Goal: Participate in discussion: Engage in conversation with other users on a specific topic

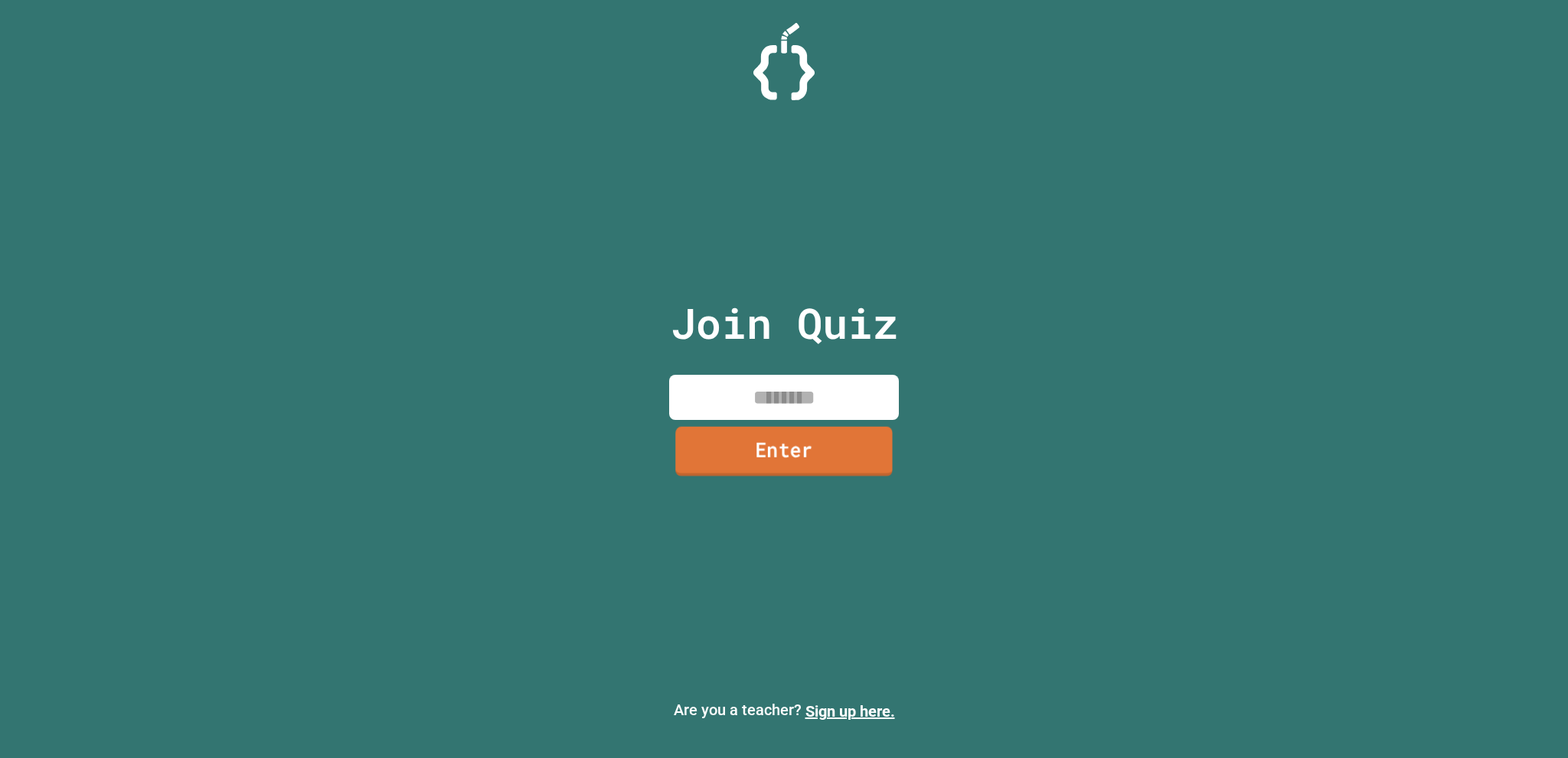
click at [822, 375] on input at bounding box center [784, 397] width 230 height 45
type input "********"
click at [824, 478] on div "Join Quiz ******** Enter" at bounding box center [785, 379] width 258 height 682
click at [825, 474] on link "Enter" at bounding box center [784, 452] width 232 height 49
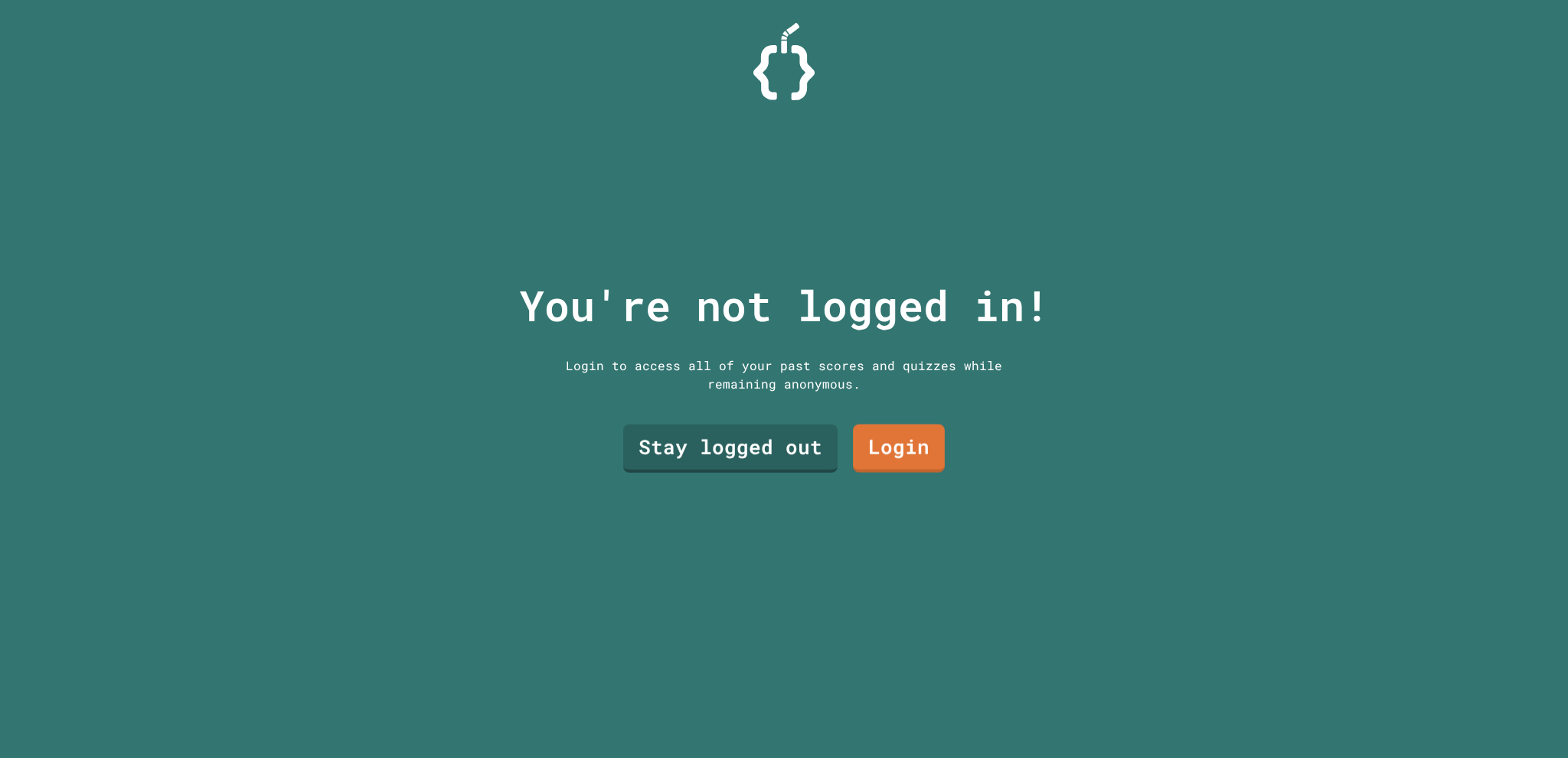
click at [708, 468] on div "Stay logged out Login" at bounding box center [784, 448] width 337 height 63
click at [720, 465] on link "Stay logged out" at bounding box center [730, 447] width 211 height 50
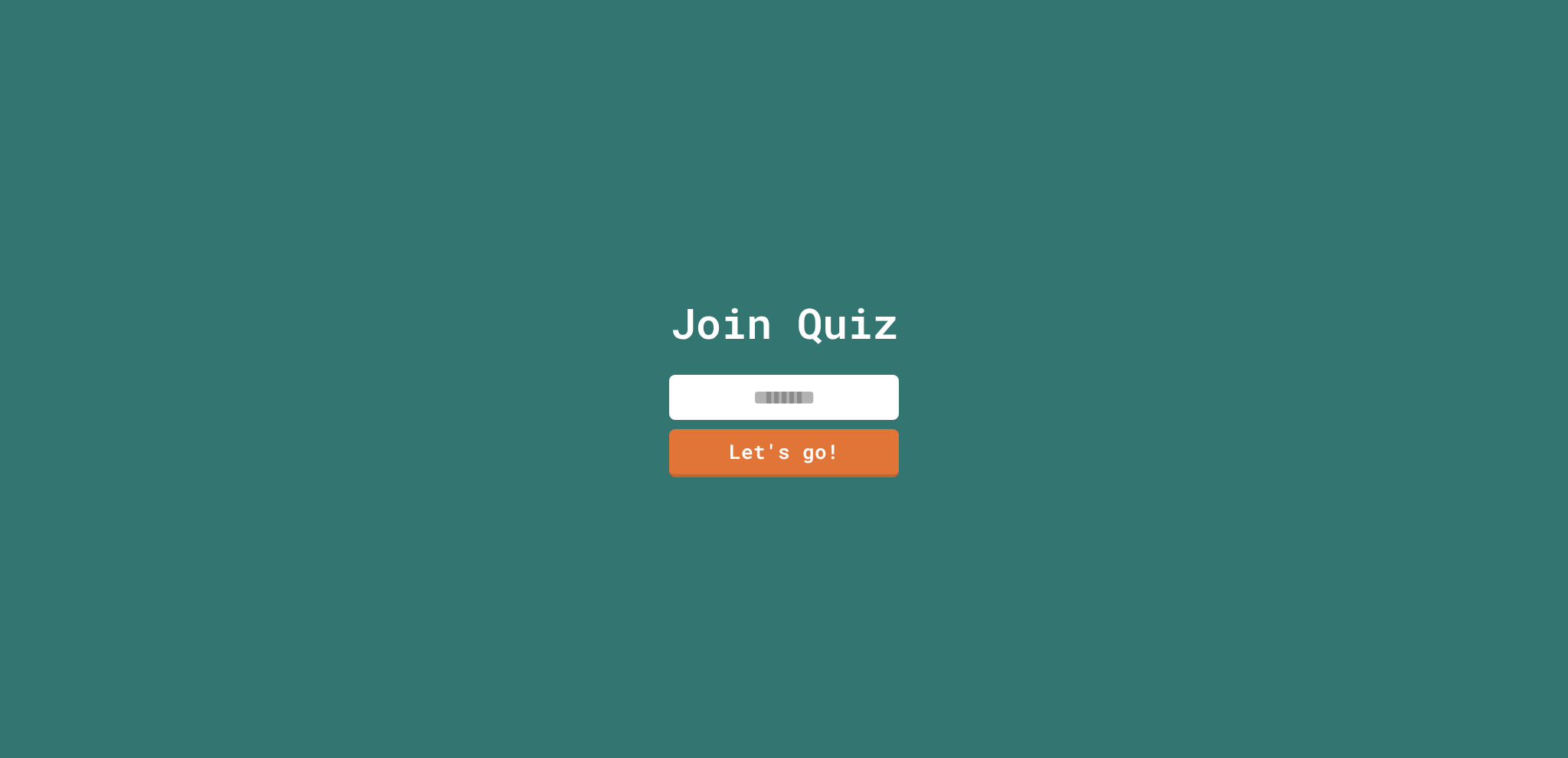
click at [831, 366] on div "Join Quiz Let's go!" at bounding box center [785, 379] width 258 height 758
click at [705, 393] on input at bounding box center [784, 397] width 230 height 45
type input "*"
type input "**********"
click at [803, 470] on link "Let's go!" at bounding box center [784, 453] width 231 height 49
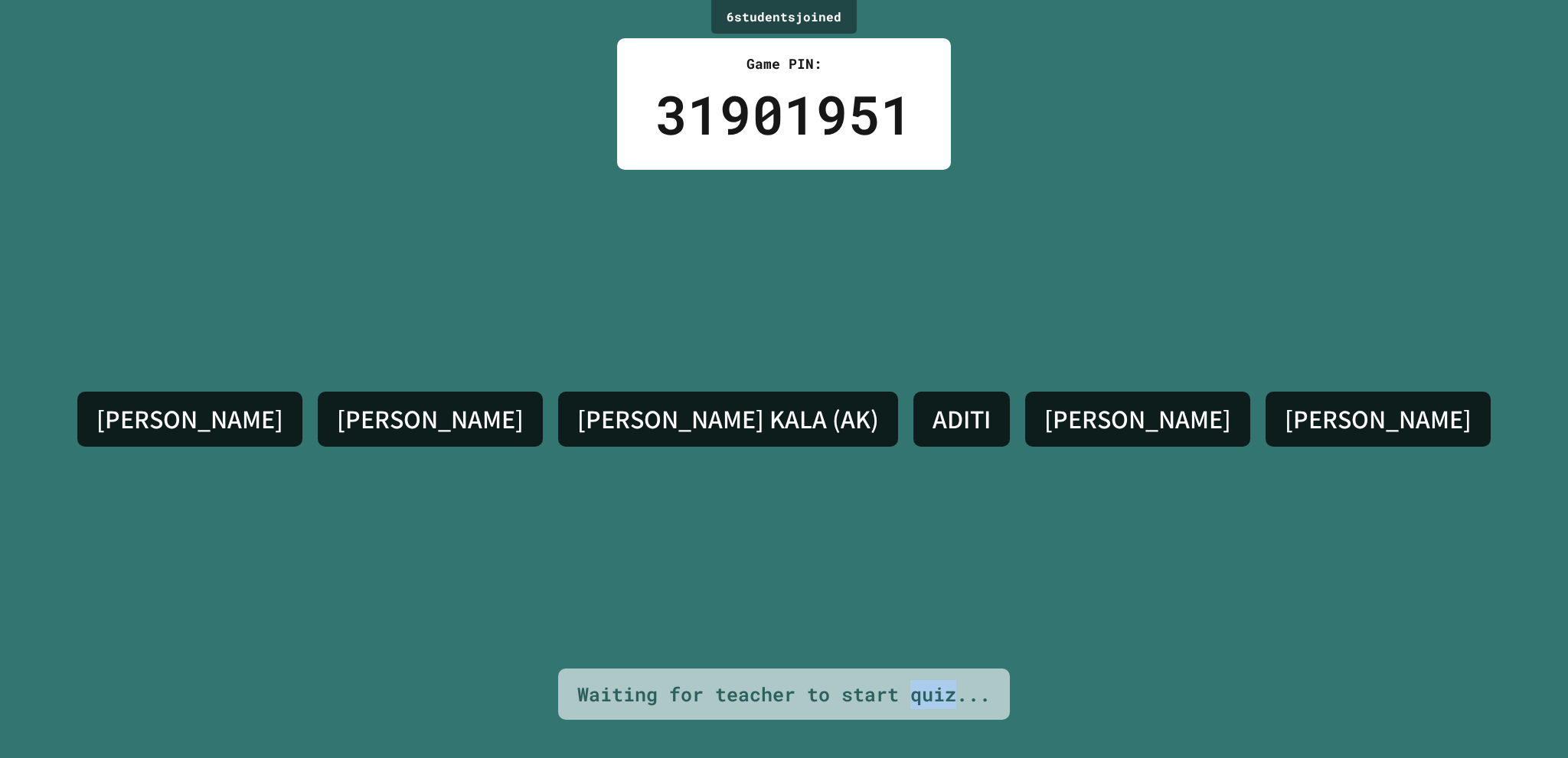
drag, startPoint x: 956, startPoint y: 677, endPoint x: 911, endPoint y: 659, distance: 48.5
click at [910, 669] on div "Waiting for teacher to start quiz..." at bounding box center [783, 695] width 451 height 52
click at [977, 609] on div "[PERSON_NAME] [PERSON_NAME] KALA (AK) ADITI [PERSON_NAME]" at bounding box center [784, 419] width 1429 height 499
drag, startPoint x: 774, startPoint y: 425, endPoint x: 744, endPoint y: 420, distance: 30.4
click at [746, 420] on h4 "[PERSON_NAME] KALA (AK)" at bounding box center [728, 419] width 301 height 32
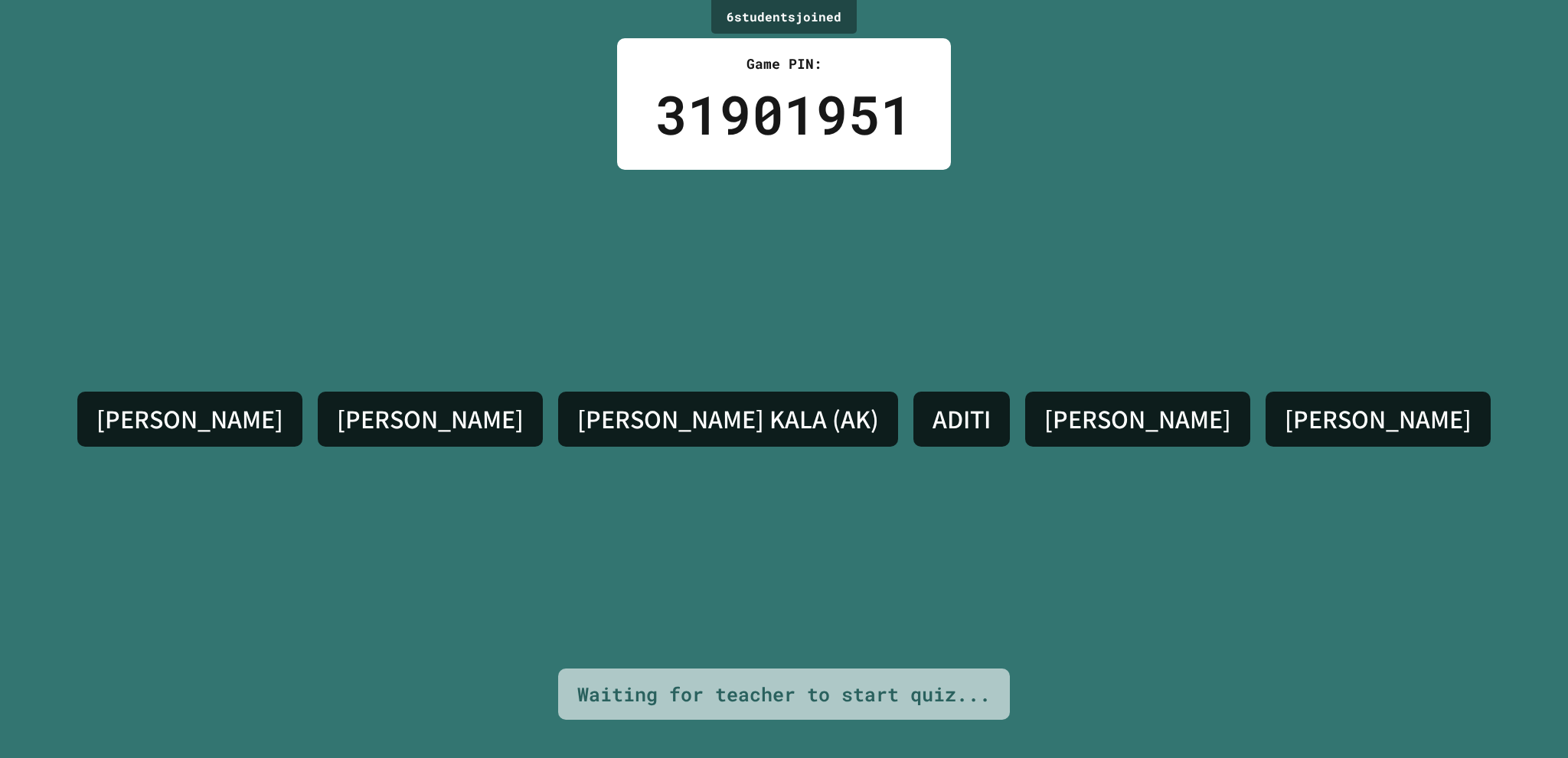
click at [723, 428] on h4 "[PERSON_NAME] KALA (AK)" at bounding box center [728, 419] width 301 height 32
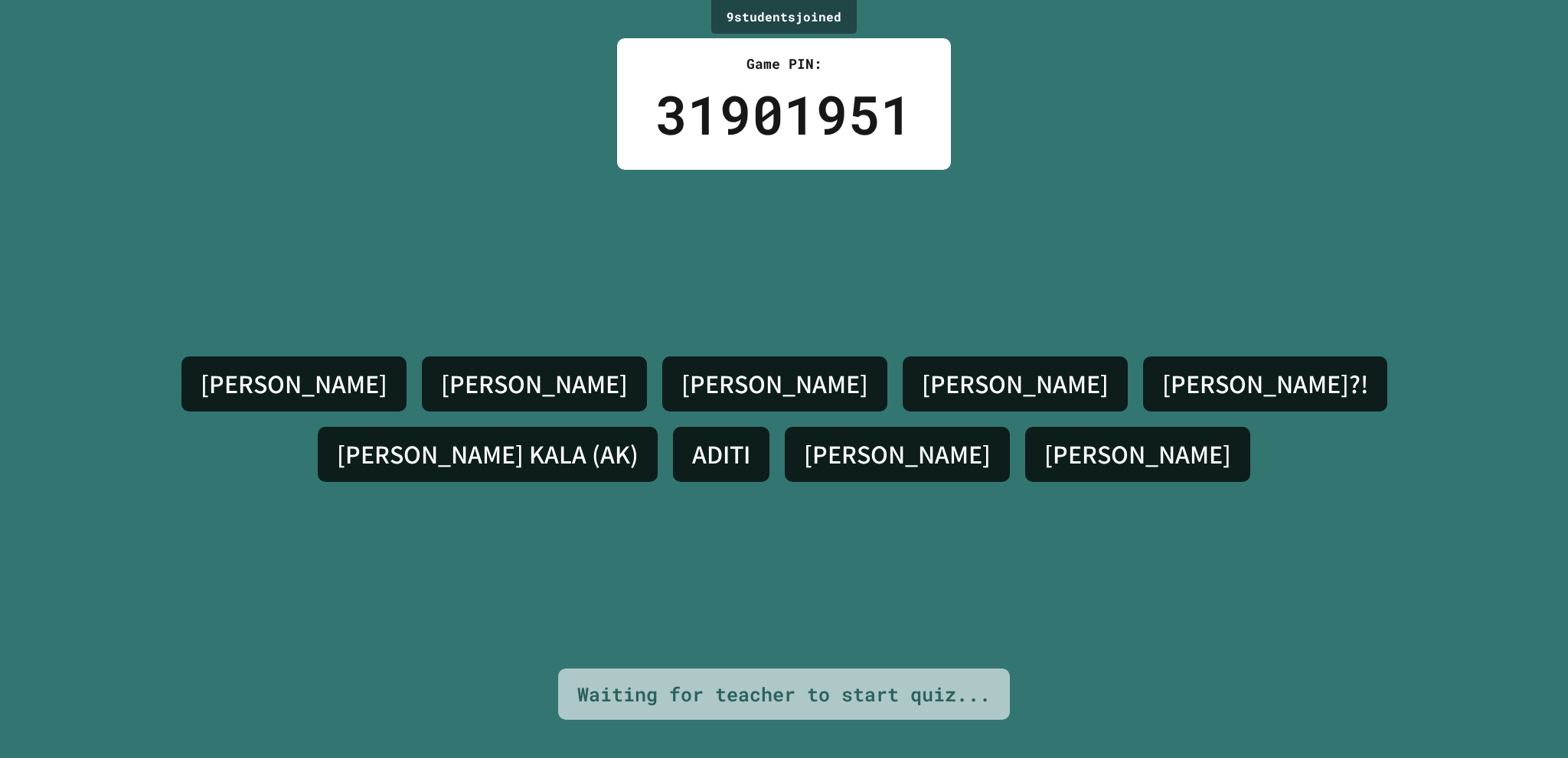
drag, startPoint x: 778, startPoint y: 417, endPoint x: 992, endPoint y: 417, distance: 214.0
click at [639, 438] on h4 "[PERSON_NAME] KALA (AK)" at bounding box center [487, 454] width 301 height 32
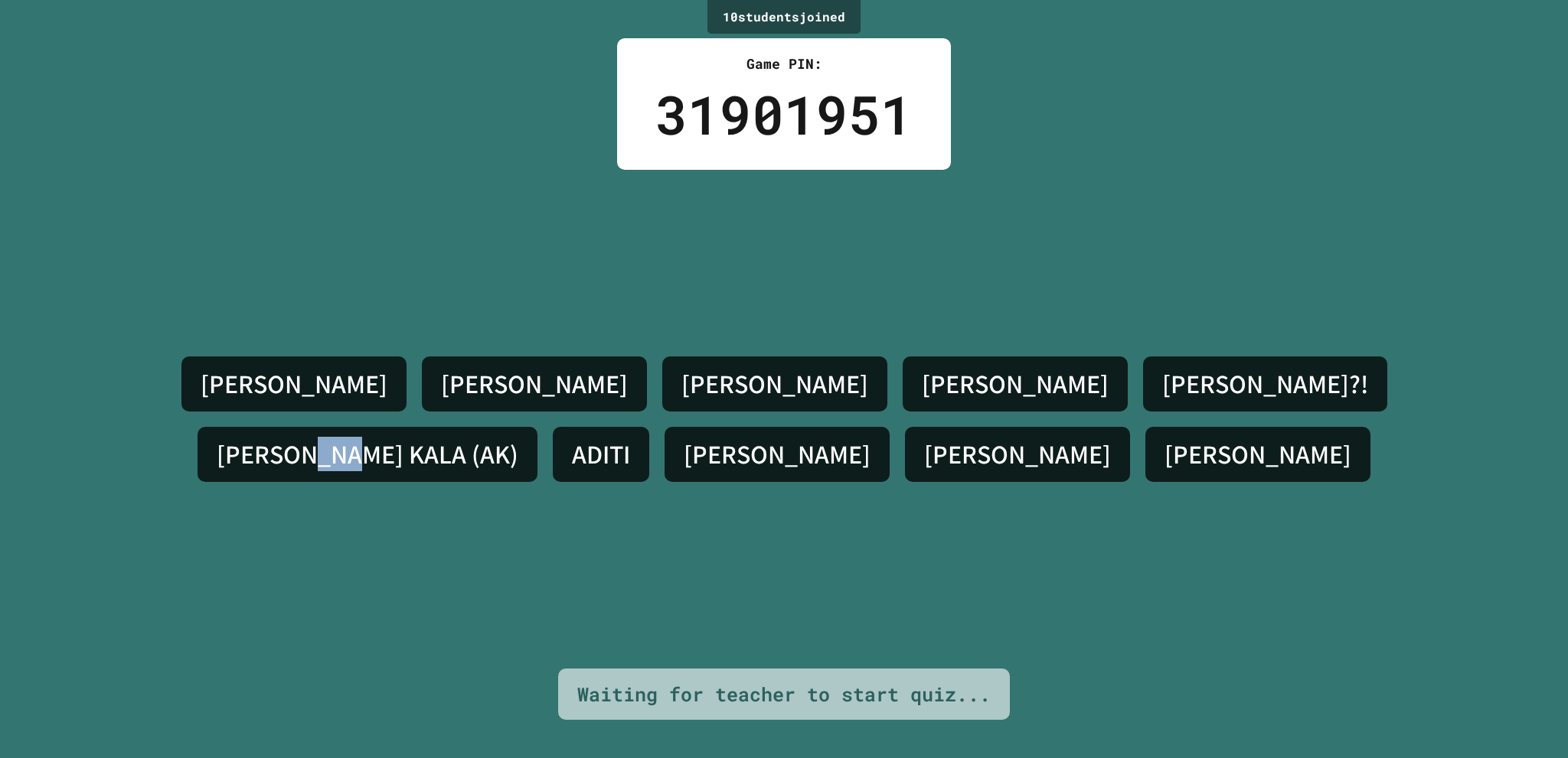
drag, startPoint x: 893, startPoint y: 421, endPoint x: 855, endPoint y: 419, distance: 38.1
click at [519, 438] on h4 "[PERSON_NAME] KALA (AK)" at bounding box center [367, 454] width 301 height 32
drag, startPoint x: 835, startPoint y: 421, endPoint x: 867, endPoint y: 436, distance: 35.3
click at [519, 438] on h4 "[PERSON_NAME] KALA (AK)" at bounding box center [367, 454] width 301 height 32
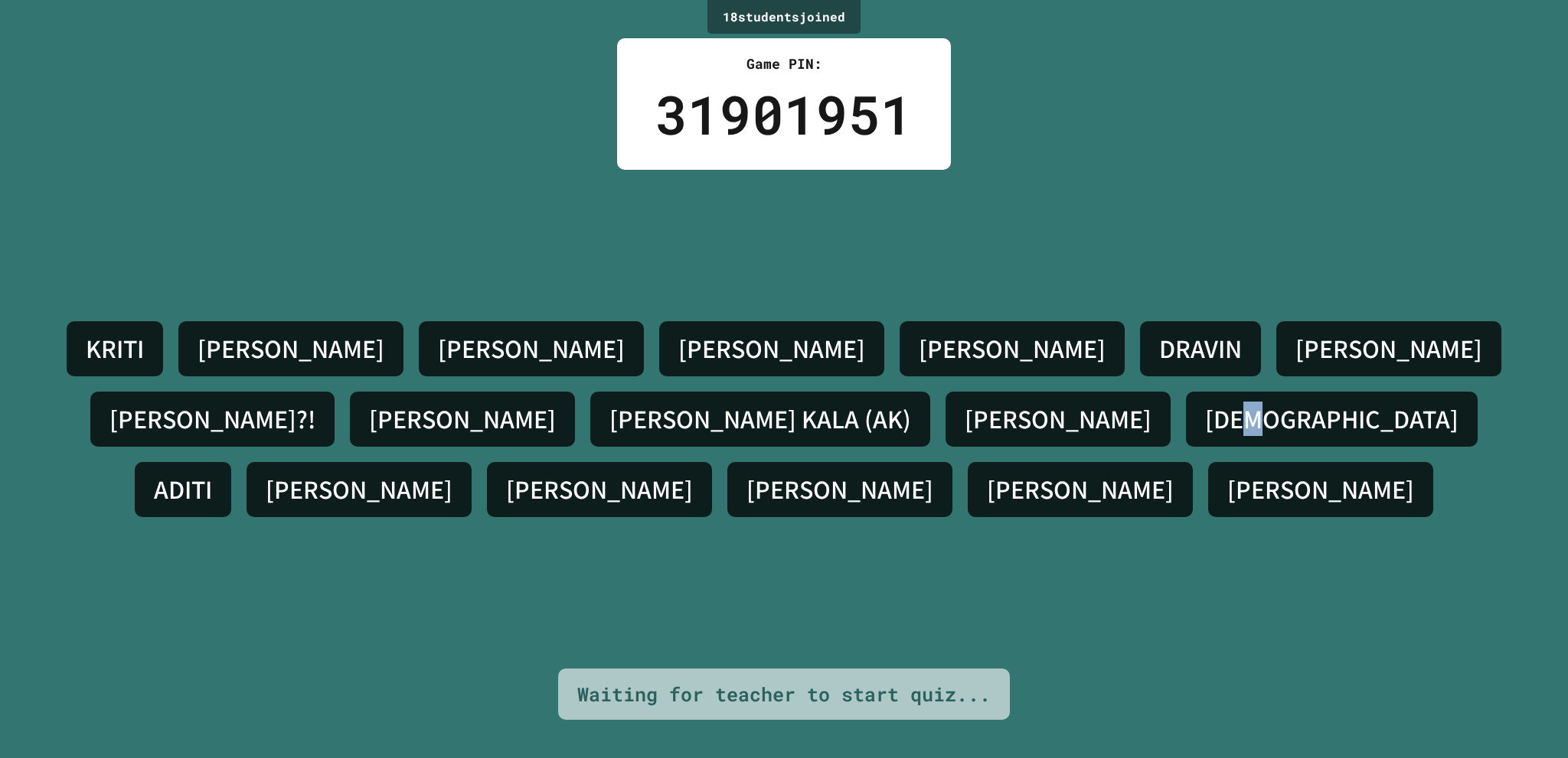
drag, startPoint x: 458, startPoint y: 446, endPoint x: 479, endPoint y: 446, distance: 21.0
click at [1205, 435] on h4 "[DEMOGRAPHIC_DATA]" at bounding box center [1332, 419] width 253 height 32
click at [481, 446] on div "KRITI [PERSON_NAME] [PERSON_NAME] [PERSON_NAME]?! [PERSON_NAME] (AK) [PERSON_NA…" at bounding box center [784, 420] width 1491 height 212
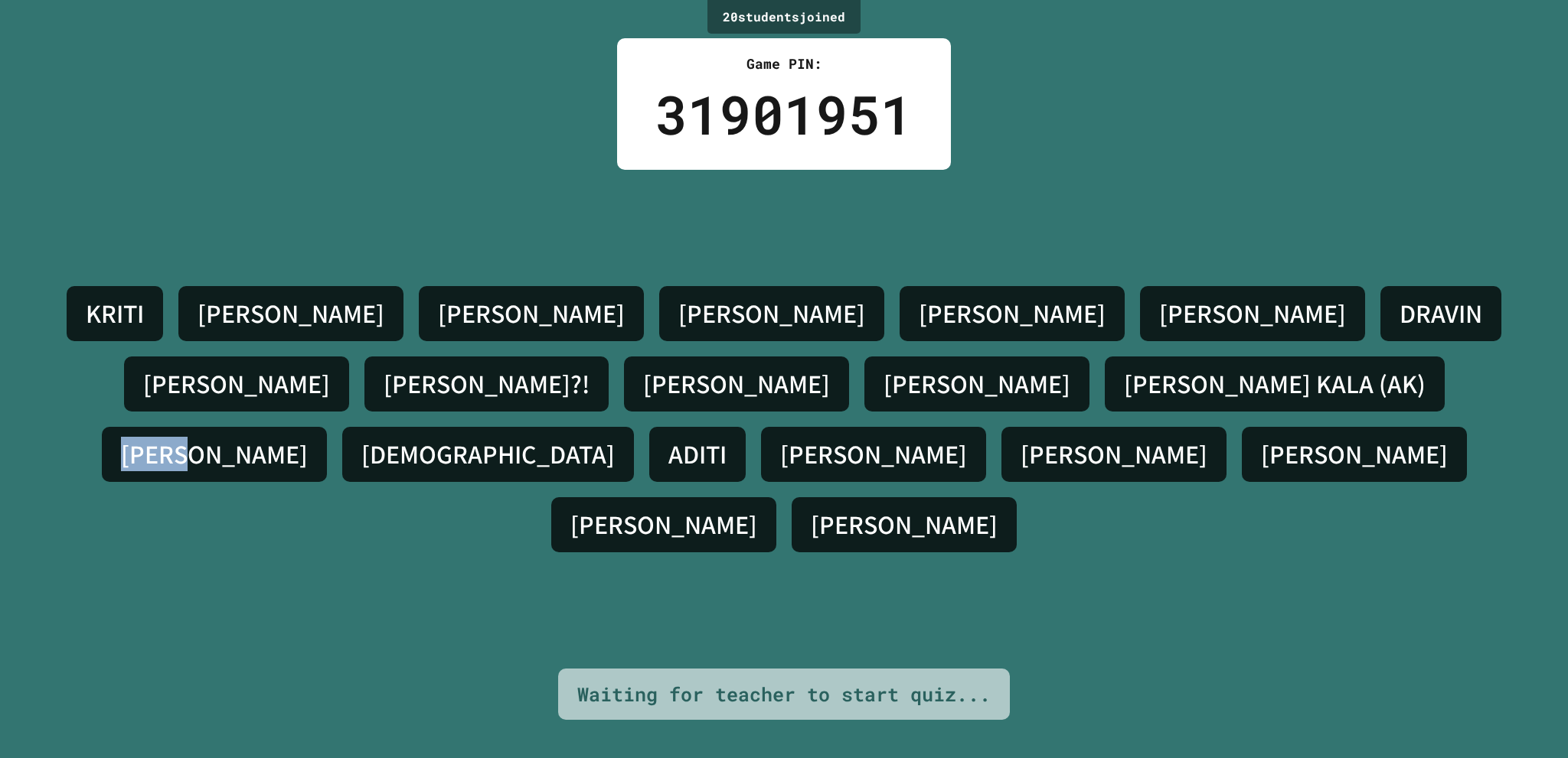
drag, startPoint x: 487, startPoint y: 446, endPoint x: 396, endPoint y: 459, distance: 91.9
click at [327, 459] on div "[PERSON_NAME]" at bounding box center [214, 454] width 225 height 55
drag, startPoint x: 442, startPoint y: 366, endPoint x: 591, endPoint y: 391, distance: 151.1
click at [559, 386] on div "[PERSON_NAME] S [PERSON_NAME] [PERSON_NAME] [PERSON_NAME]?! [PERSON_NAME] [PERS…" at bounding box center [784, 419] width 1491 height 281
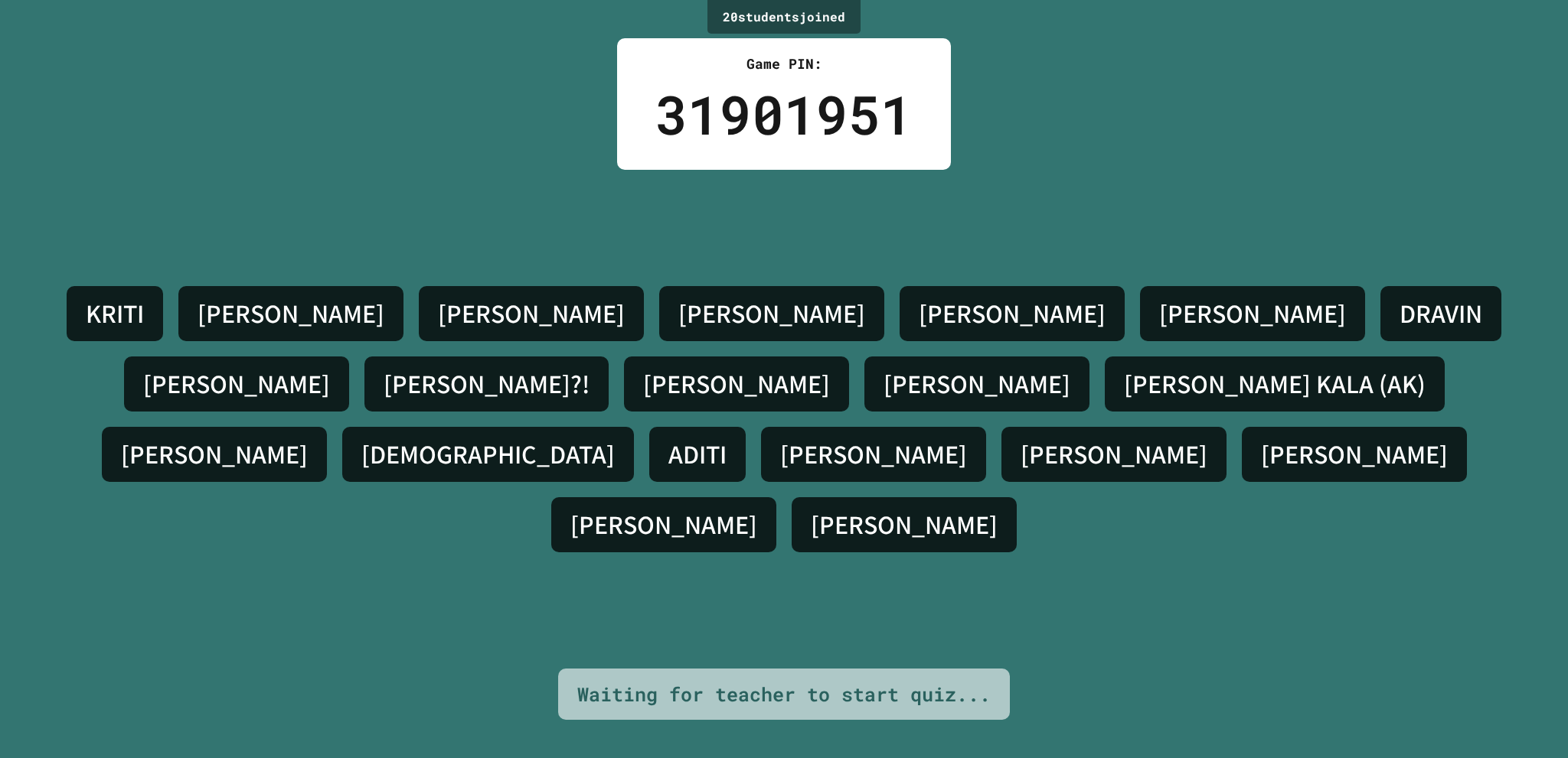
click at [698, 409] on div "[PERSON_NAME] S [PERSON_NAME] [PERSON_NAME] [PERSON_NAME]?! [PERSON_NAME] [PERS…" at bounding box center [784, 419] width 1491 height 281
drag, startPoint x: 114, startPoint y: 455, endPoint x: 208, endPoint y: 432, distance: 96.8
click at [193, 420] on div "[PERSON_NAME] S [PERSON_NAME] [PERSON_NAME] [PERSON_NAME]?! [PERSON_NAME] [PERS…" at bounding box center [784, 419] width 1491 height 281
drag, startPoint x: 280, startPoint y: 446, endPoint x: 316, endPoint y: 446, distance: 36.0
click at [1124, 400] on h4 "[PERSON_NAME] KALA (AK)" at bounding box center [1275, 384] width 301 height 32
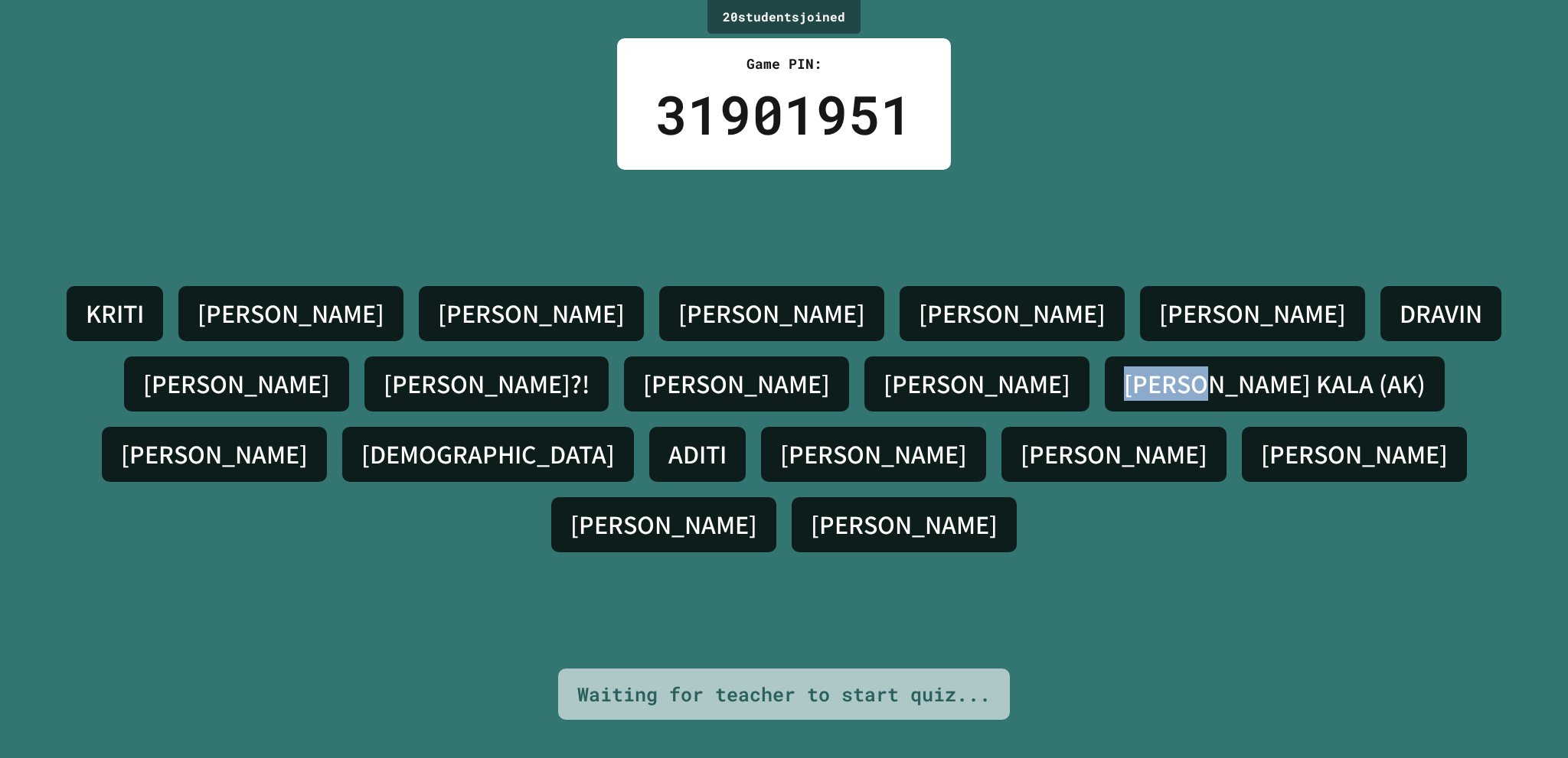
drag, startPoint x: 251, startPoint y: 455, endPoint x: 7, endPoint y: 450, distance: 244.1
click at [15, 455] on div "20 student s joined Game PIN: 31901951 [PERSON_NAME] S [PERSON_NAME] [PERSON_NA…" at bounding box center [784, 379] width 1568 height 758
click at [274, 502] on div "[PERSON_NAME] S [PERSON_NAME] [PERSON_NAME] [PERSON_NAME]?! [PERSON_NAME] [PERS…" at bounding box center [784, 419] width 1491 height 499
drag, startPoint x: 296, startPoint y: 444, endPoint x: 41, endPoint y: 476, distance: 257.0
click at [87, 476] on div "[PERSON_NAME] S [PERSON_NAME] [PERSON_NAME] [PERSON_NAME]?! [PERSON_NAME] [PERS…" at bounding box center [784, 419] width 1491 height 281
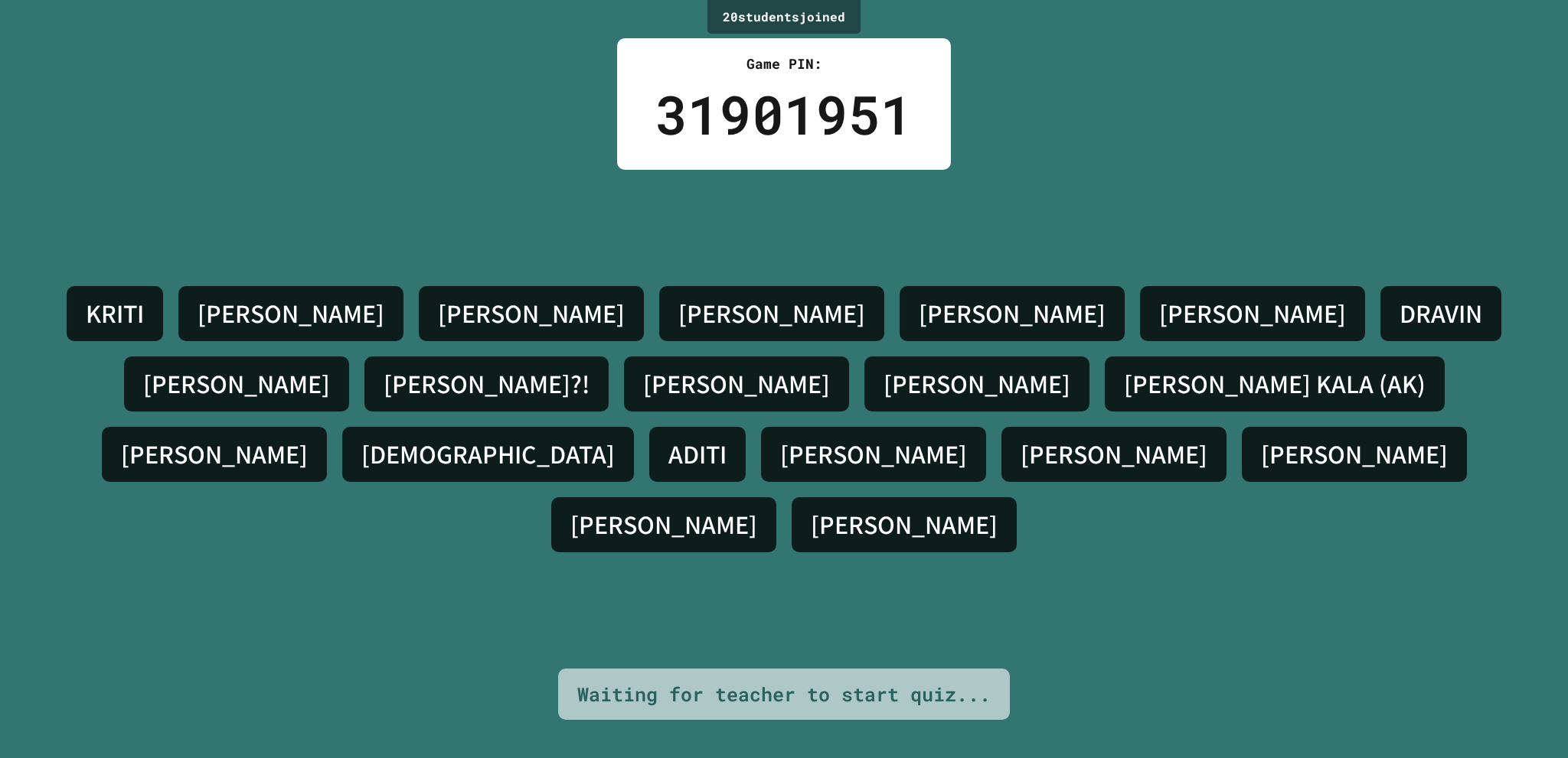
click at [314, 532] on div "[PERSON_NAME] S [PERSON_NAME] [PERSON_NAME] [PERSON_NAME]?! [PERSON_NAME] [PERS…" at bounding box center [784, 419] width 1491 height 499
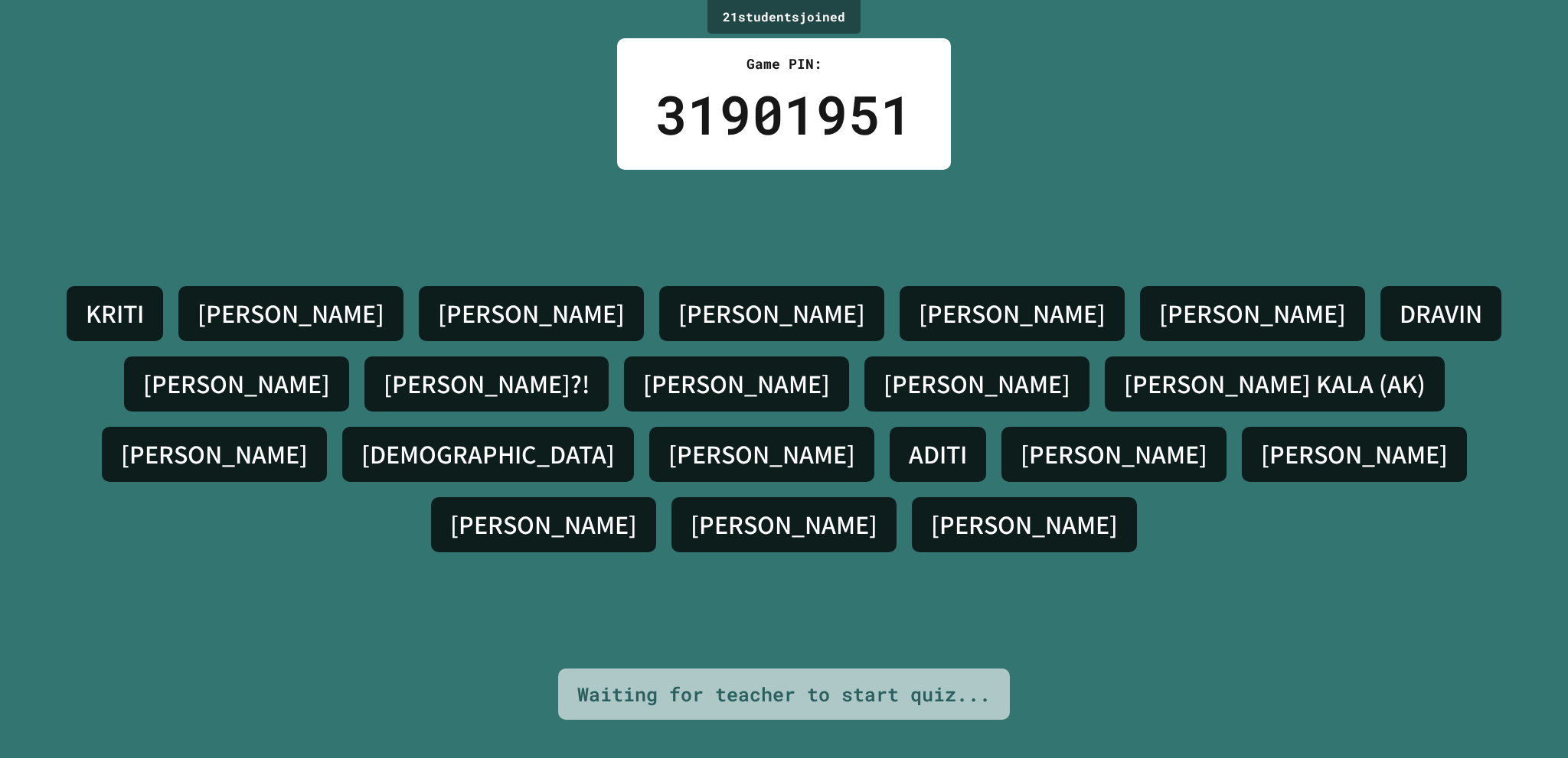
drag, startPoint x: 238, startPoint y: 453, endPoint x: 256, endPoint y: 452, distance: 18.0
click at [1124, 400] on h4 "[PERSON_NAME] KALA (AK)" at bounding box center [1275, 384] width 301 height 32
drag, startPoint x: 266, startPoint y: 452, endPoint x: 253, endPoint y: 459, distance: 14.8
click at [1124, 400] on h4 "[PERSON_NAME] KALA (AK)" at bounding box center [1275, 384] width 301 height 32
drag, startPoint x: 270, startPoint y: 457, endPoint x: 249, endPoint y: 459, distance: 21.1
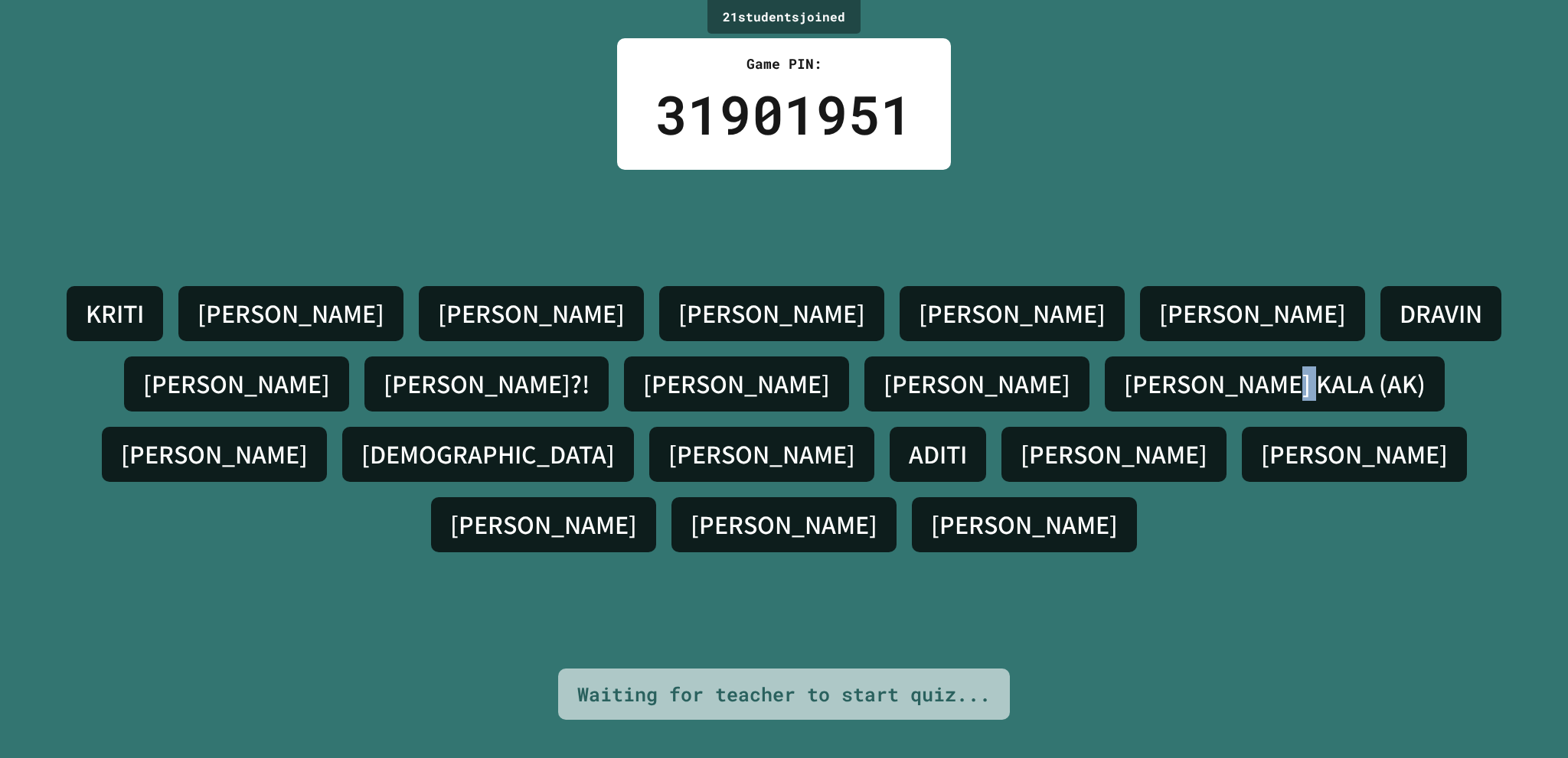
click at [1124, 400] on h4 "[PERSON_NAME] KALA (AK)" at bounding box center [1275, 384] width 301 height 32
drag, startPoint x: 276, startPoint y: 458, endPoint x: 59, endPoint y: 472, distance: 217.5
click at [59, 472] on div "[PERSON_NAME] S [PERSON_NAME] [PERSON_NAME] [PERSON_NAME]?! [PERSON_NAME] [PERS…" at bounding box center [784, 419] width 1491 height 281
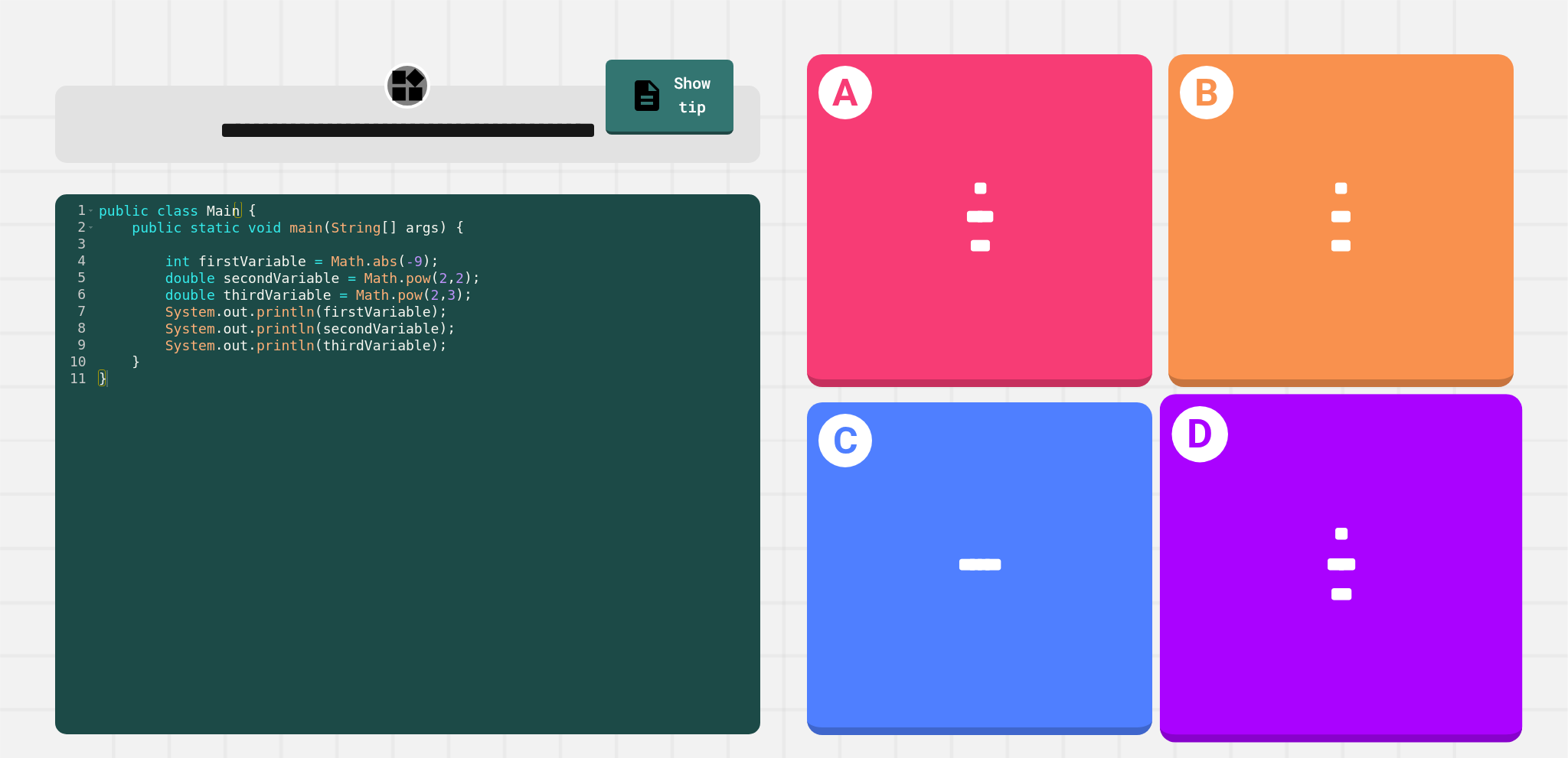
click at [1364, 519] on div "*" at bounding box center [1341, 534] width 282 height 30
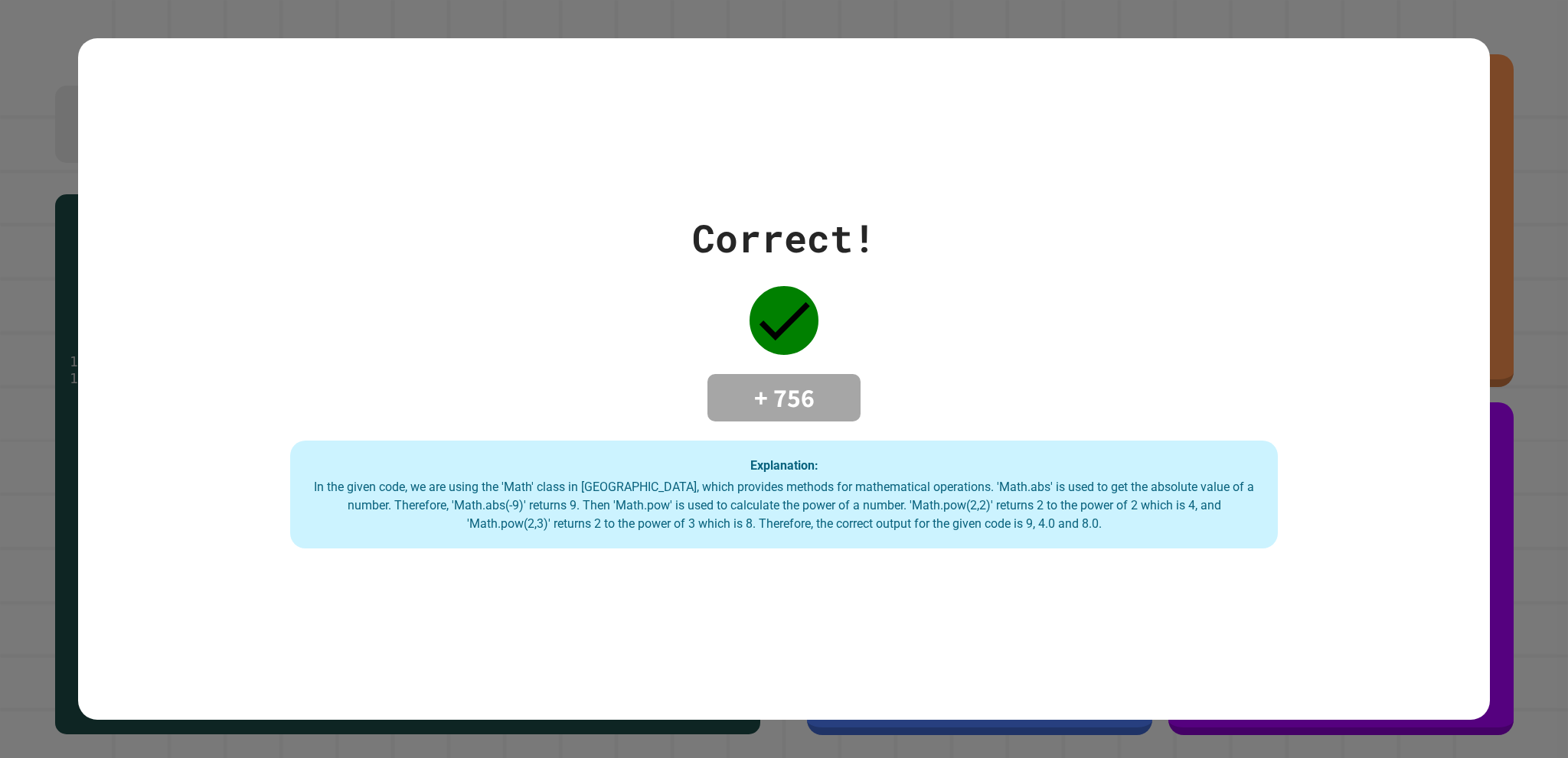
click at [898, 621] on div "Correct! + 756 Explanation: In the given code, we are using the 'Math' class in…" at bounding box center [783, 380] width 1411 height 683
click at [1142, 621] on div "Correct! + 756 Explanation: In the given code, we are using the 'Math' class in…" at bounding box center [783, 380] width 1411 height 683
click at [1338, 619] on div "Correct! + 756 Explanation: In the given code, we are using the 'Math' class in…" at bounding box center [783, 380] width 1411 height 683
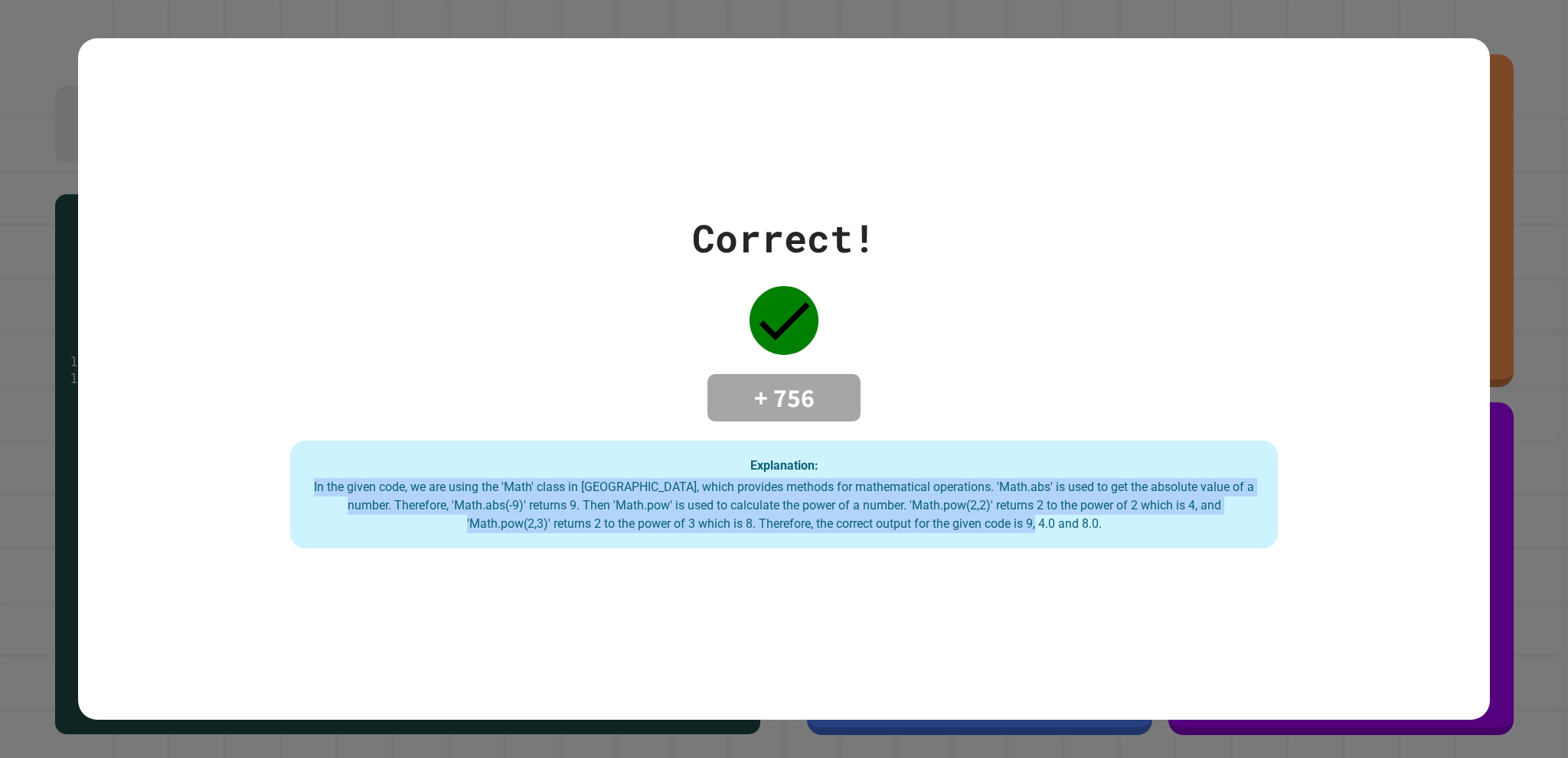
click at [1338, 619] on div "Correct! + 756 Explanation: In the given code, we are using the 'Math' class in…" at bounding box center [783, 380] width 1411 height 683
click at [1225, 651] on div "Correct! + 756 Explanation: In the given code, we are using the 'Math' class in…" at bounding box center [783, 380] width 1411 height 683
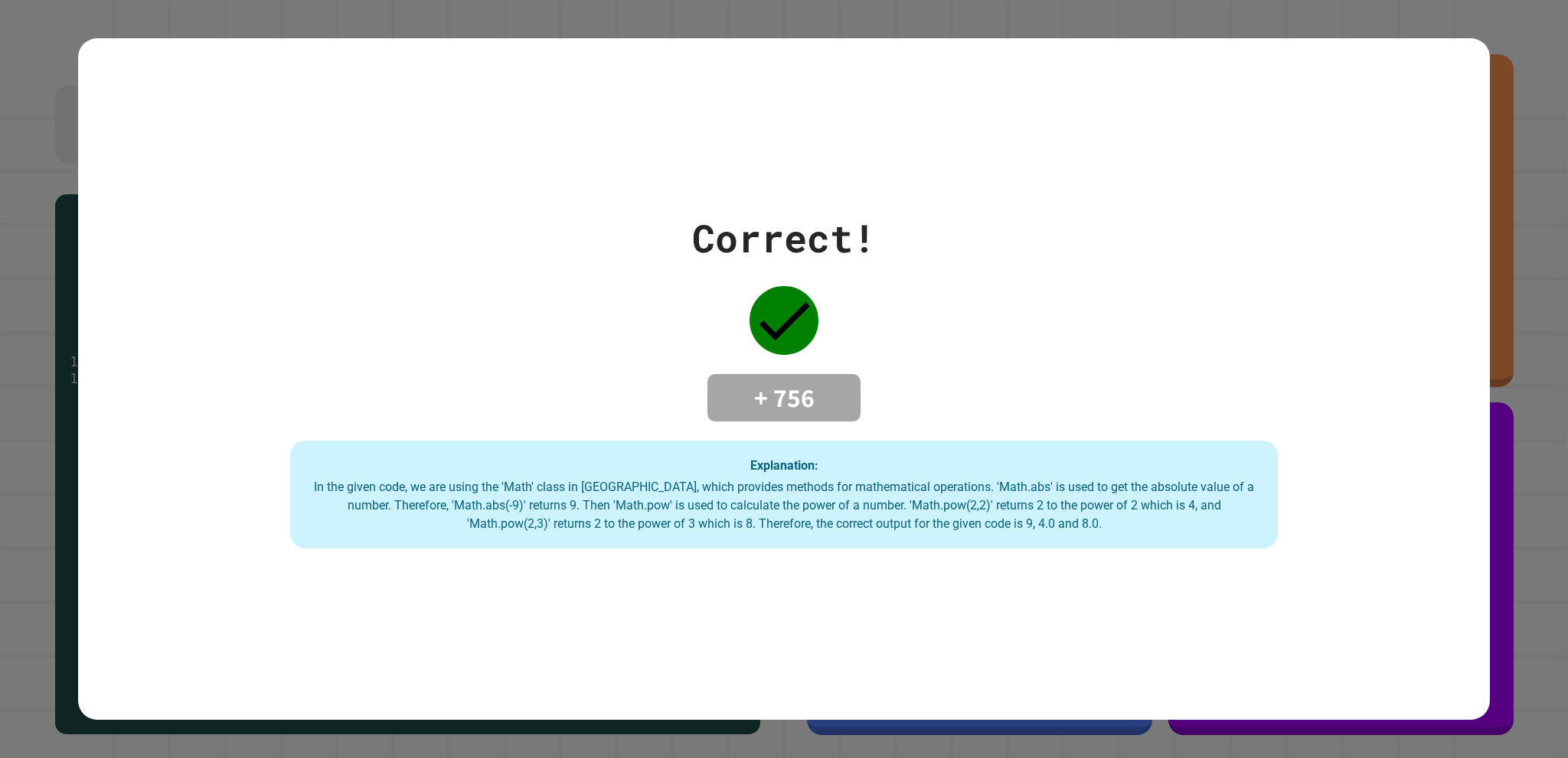
click at [1461, 588] on div "Correct! + 756 Explanation: In the given code, we are using the 'Math' class in…" at bounding box center [783, 380] width 1411 height 683
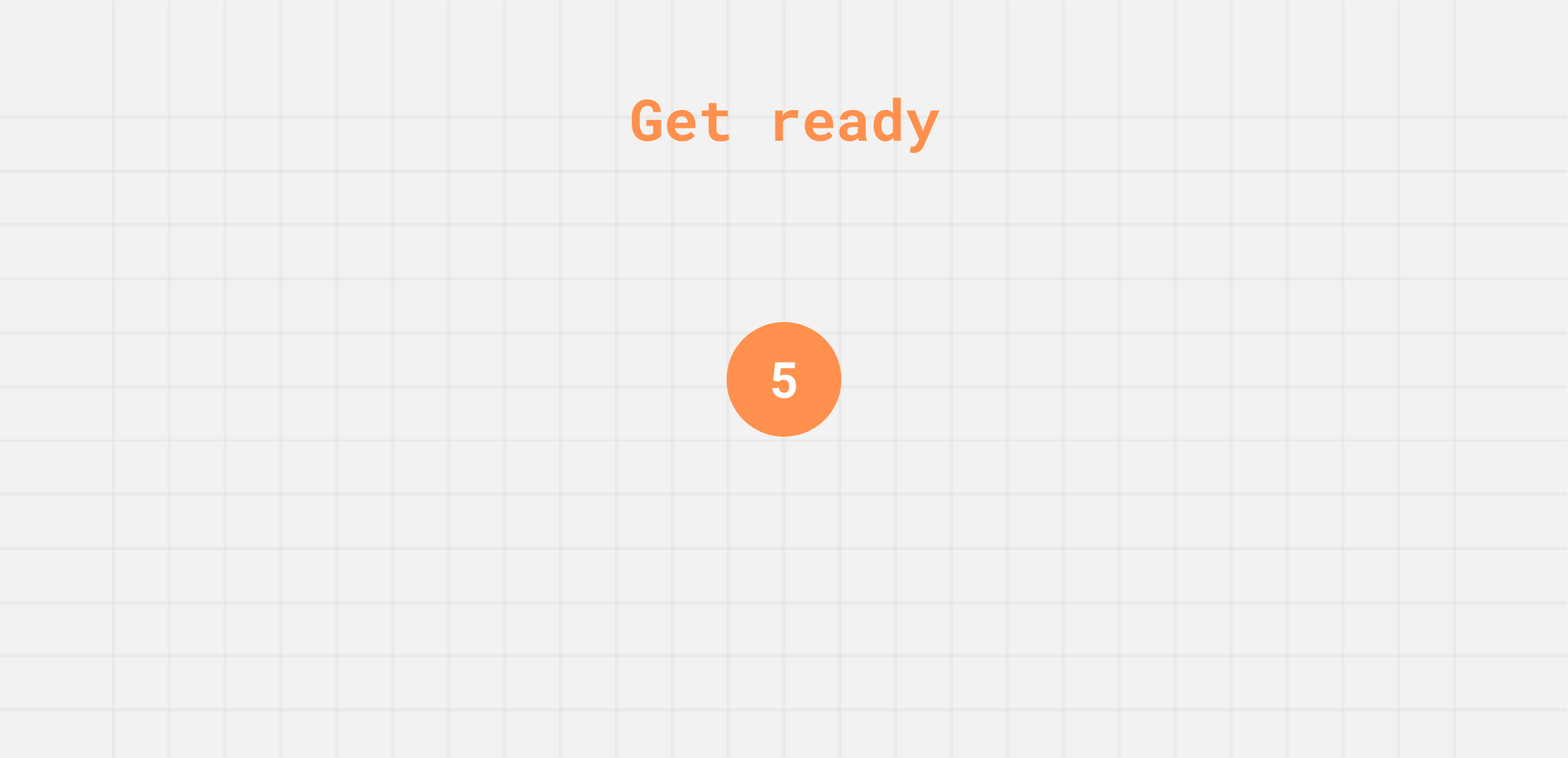
click at [1186, 554] on div "Get ready 5" at bounding box center [784, 379] width 1568 height 758
click at [1190, 554] on div "Get ready 5" at bounding box center [784, 379] width 1568 height 758
click at [1190, 554] on div "Get ready 4" at bounding box center [784, 379] width 1568 height 758
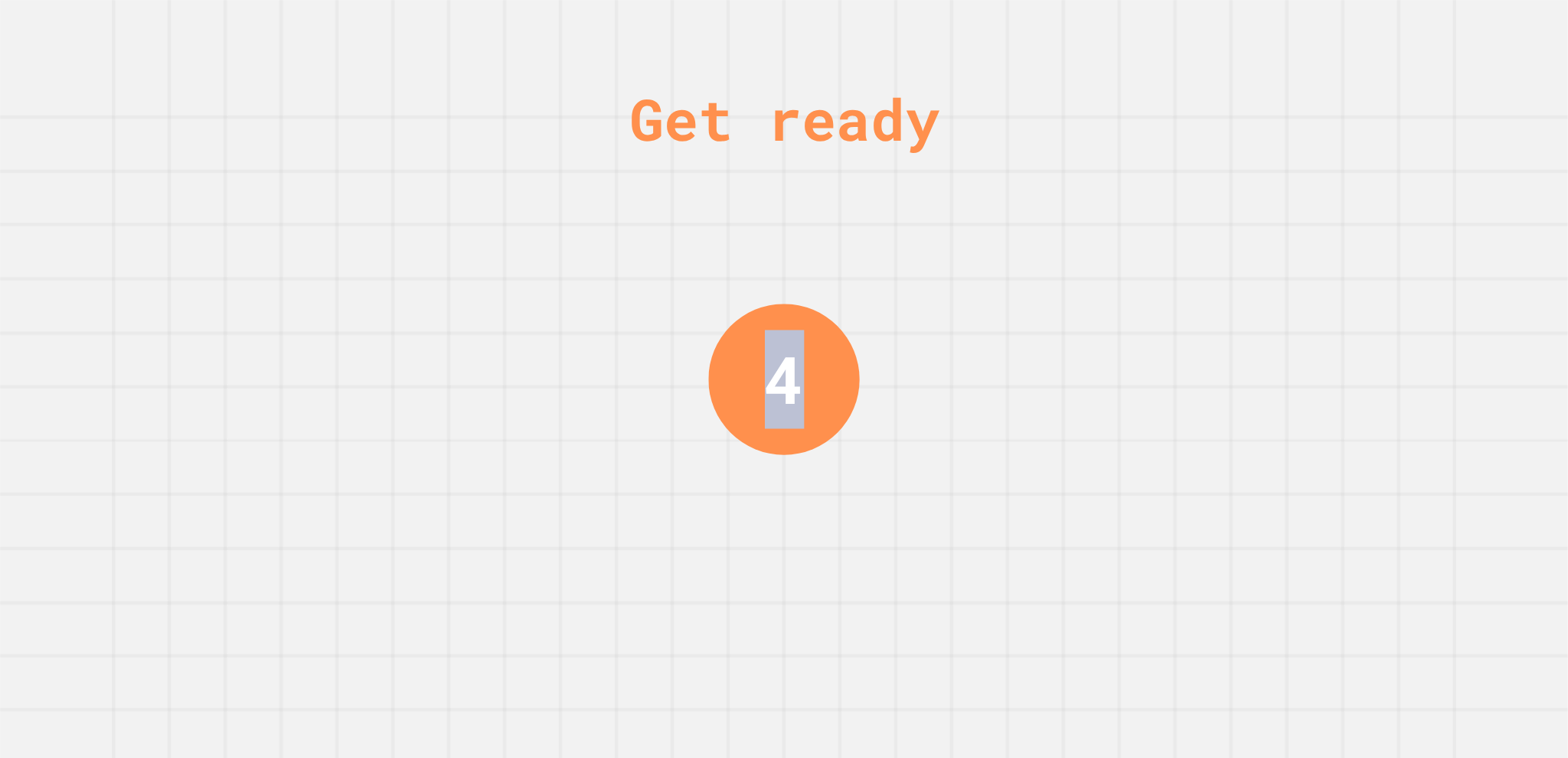
click at [1190, 554] on div "Get ready 4" at bounding box center [784, 379] width 1568 height 758
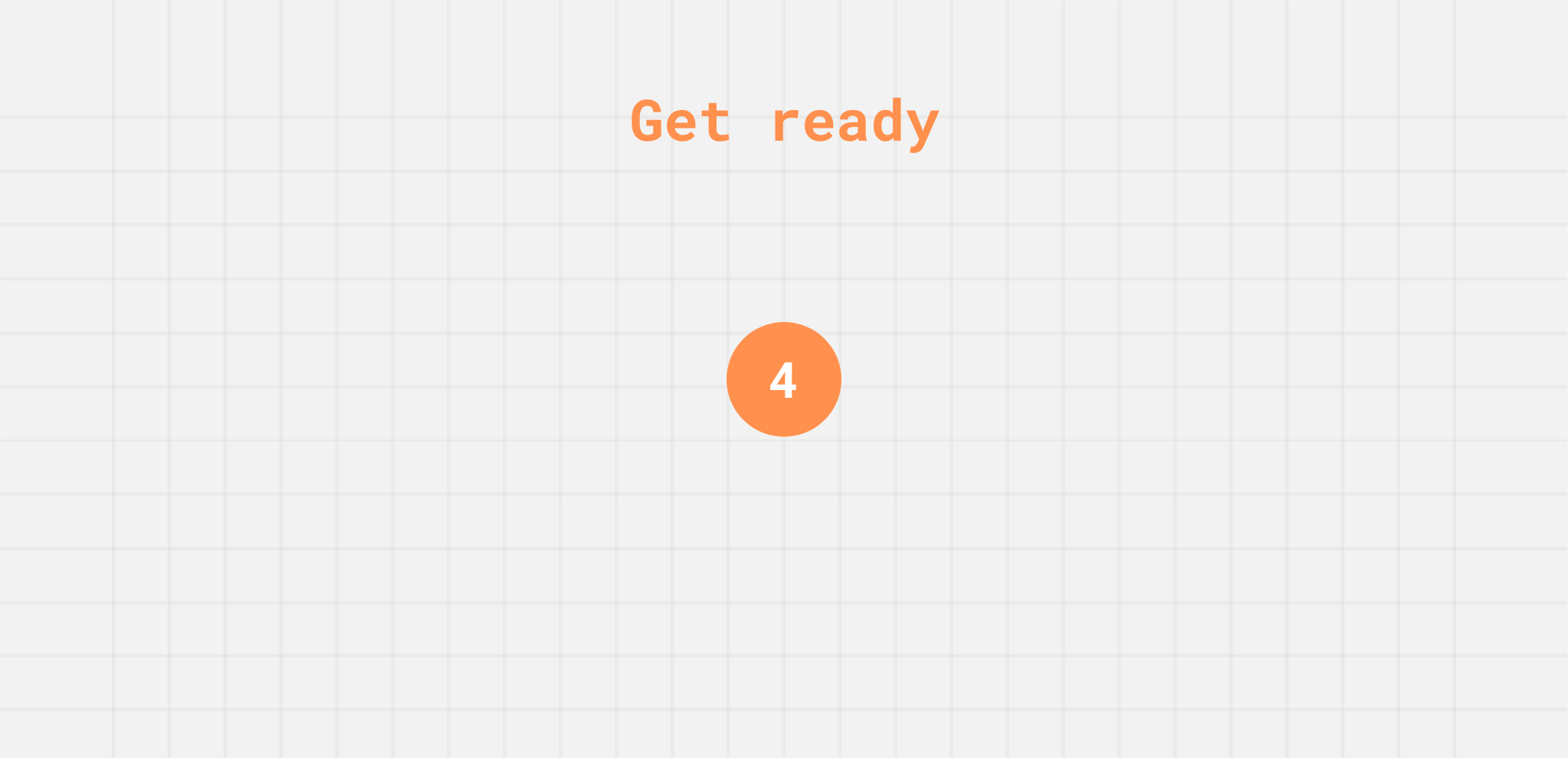
click at [1190, 554] on div "Get ready 4" at bounding box center [784, 379] width 1568 height 758
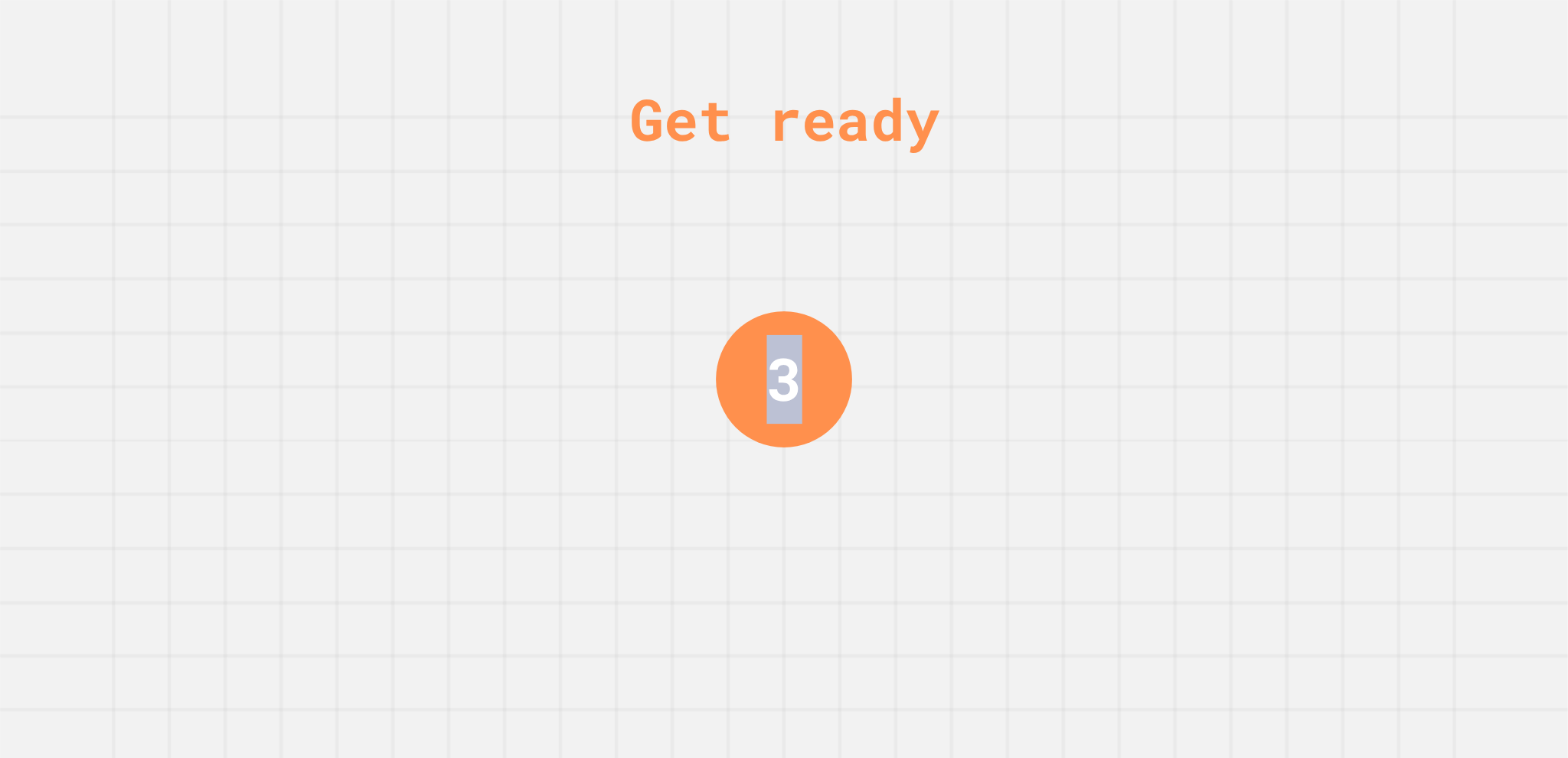
click at [1190, 554] on div "Get ready 3" at bounding box center [784, 379] width 1568 height 758
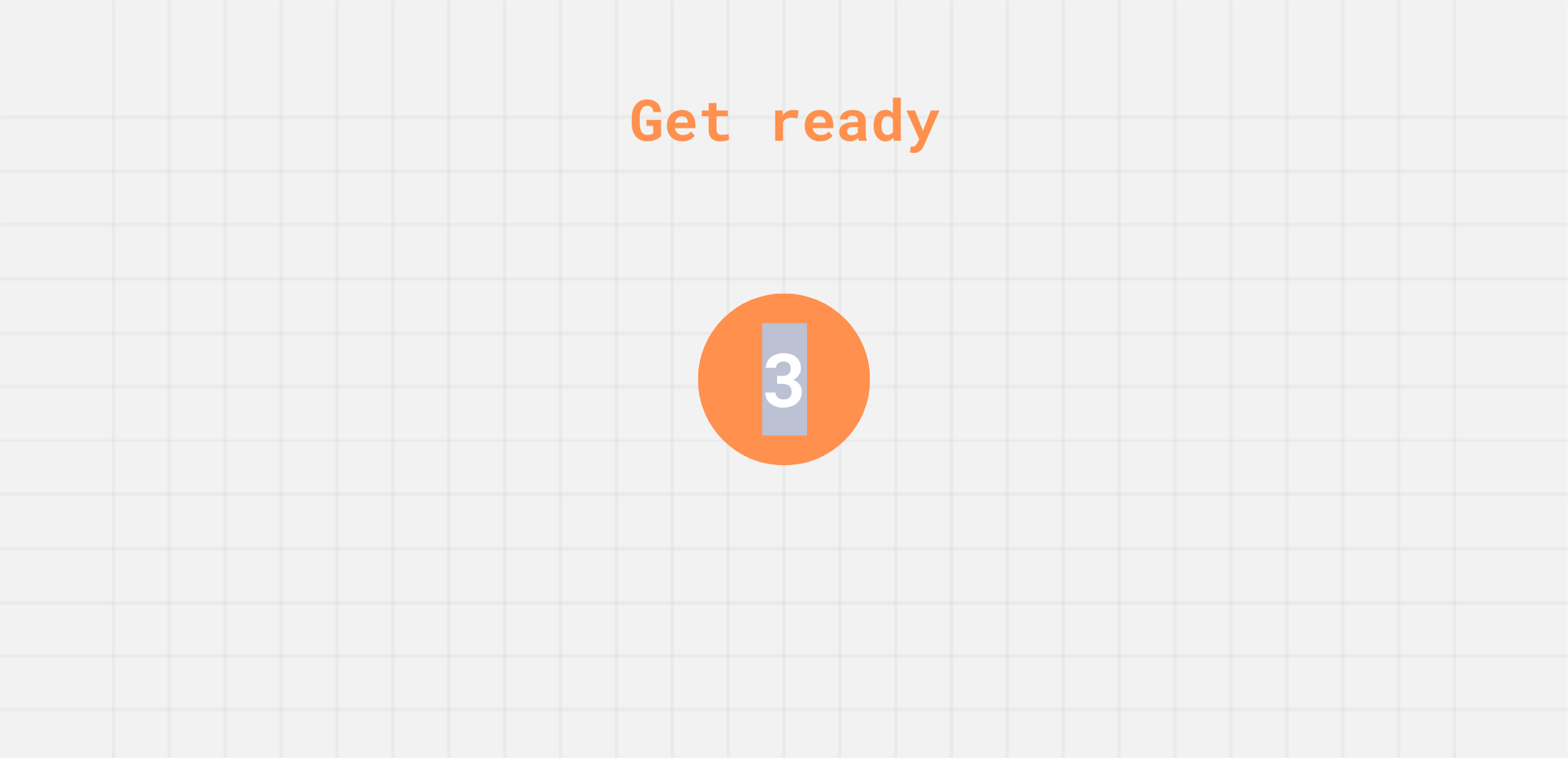
click at [1190, 554] on div "Get ready 3" at bounding box center [784, 379] width 1568 height 758
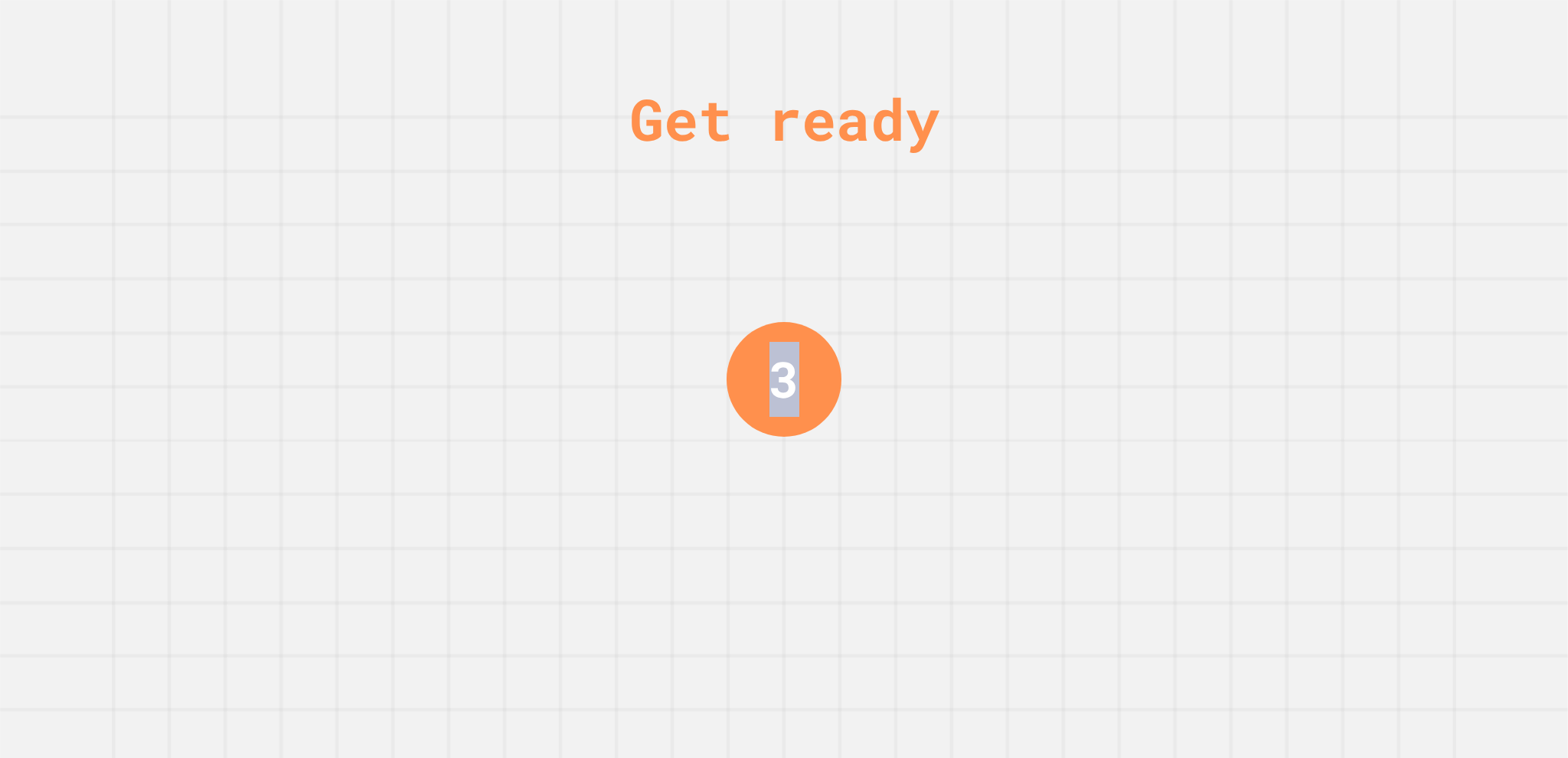
click at [1190, 554] on div "Get ready 3" at bounding box center [784, 379] width 1568 height 758
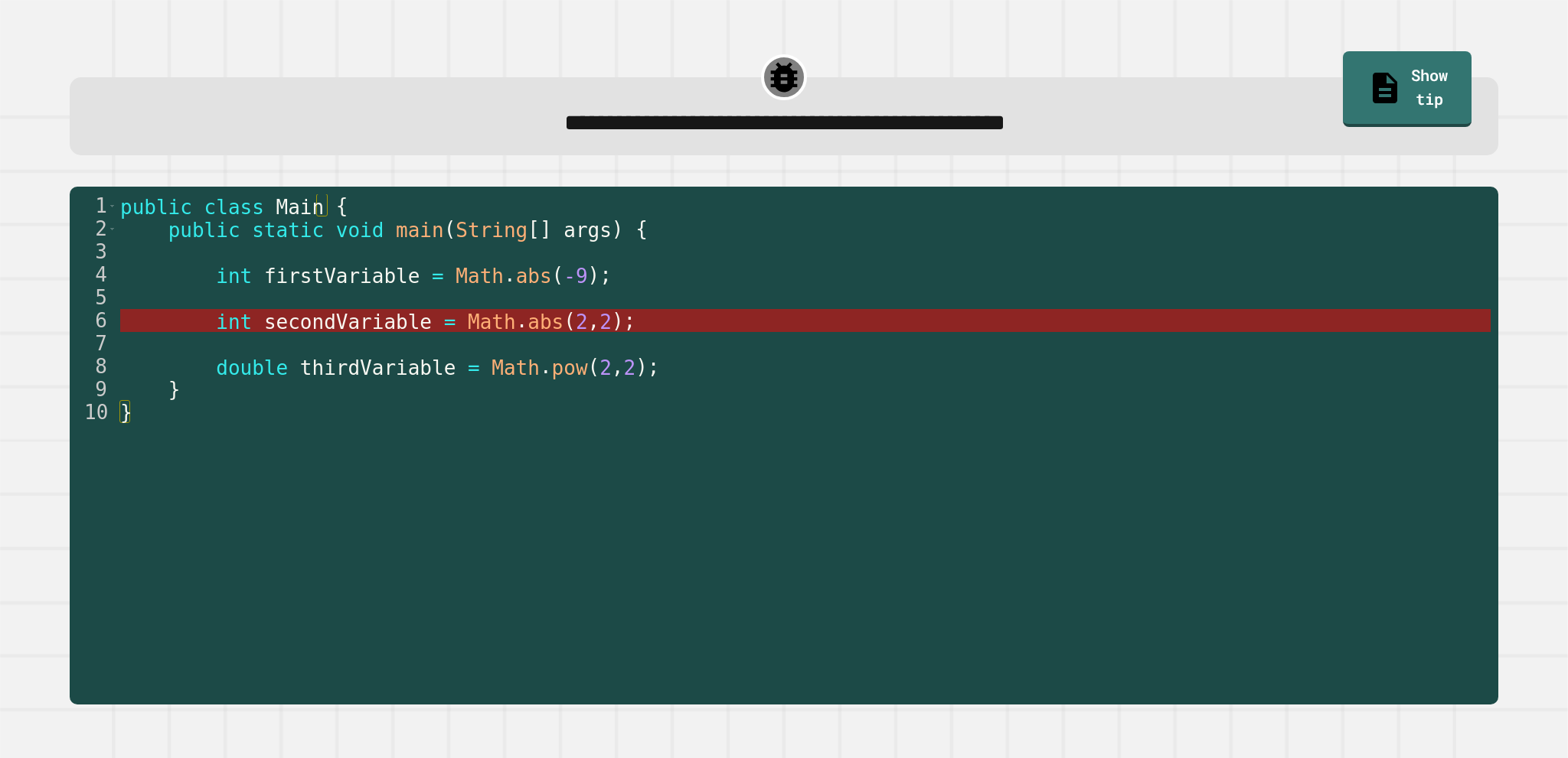
click at [350, 333] on span "secondVariable" at bounding box center [347, 321] width 168 height 23
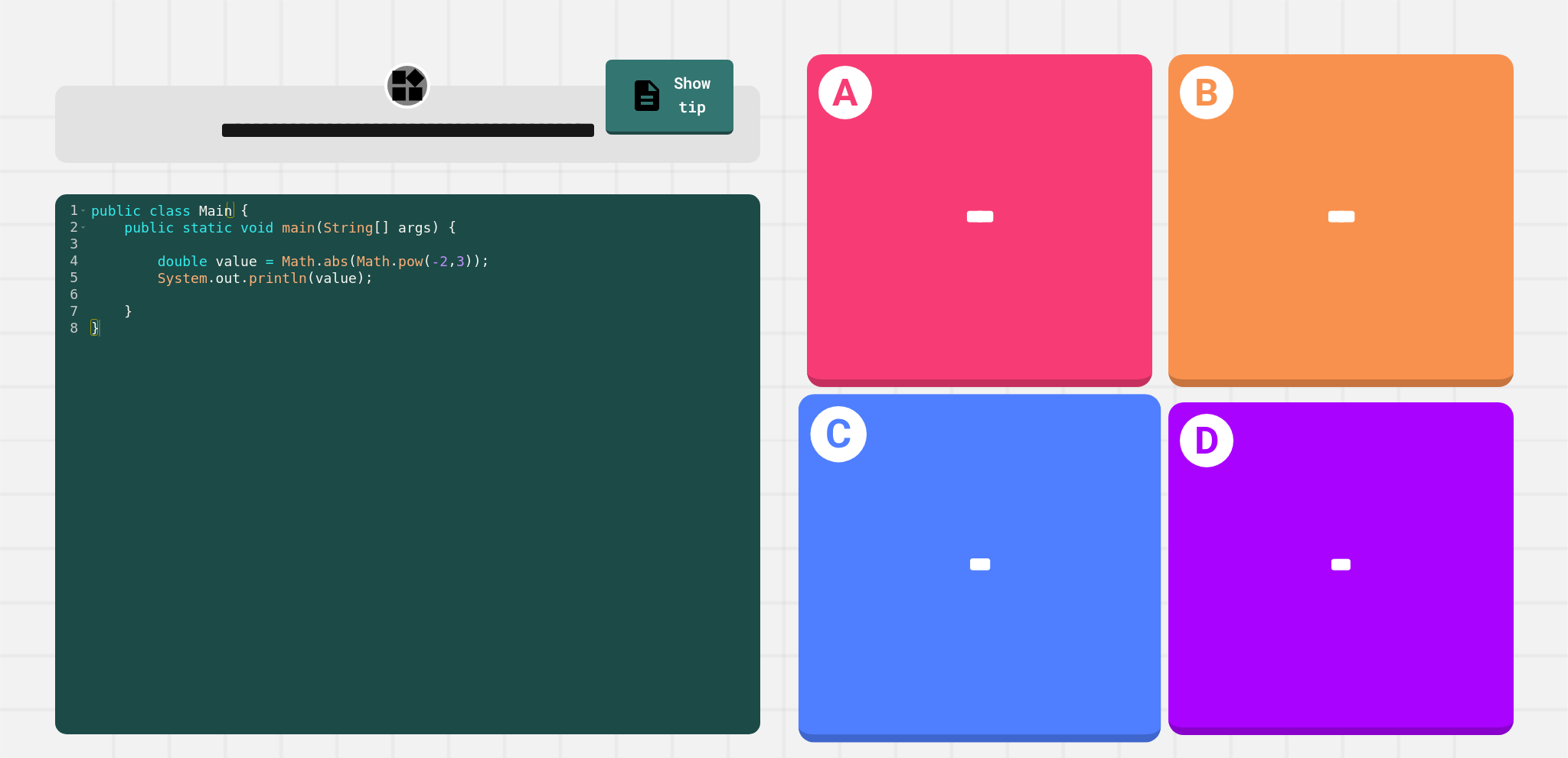
click at [1011, 575] on div "***" at bounding box center [980, 565] width 362 height 110
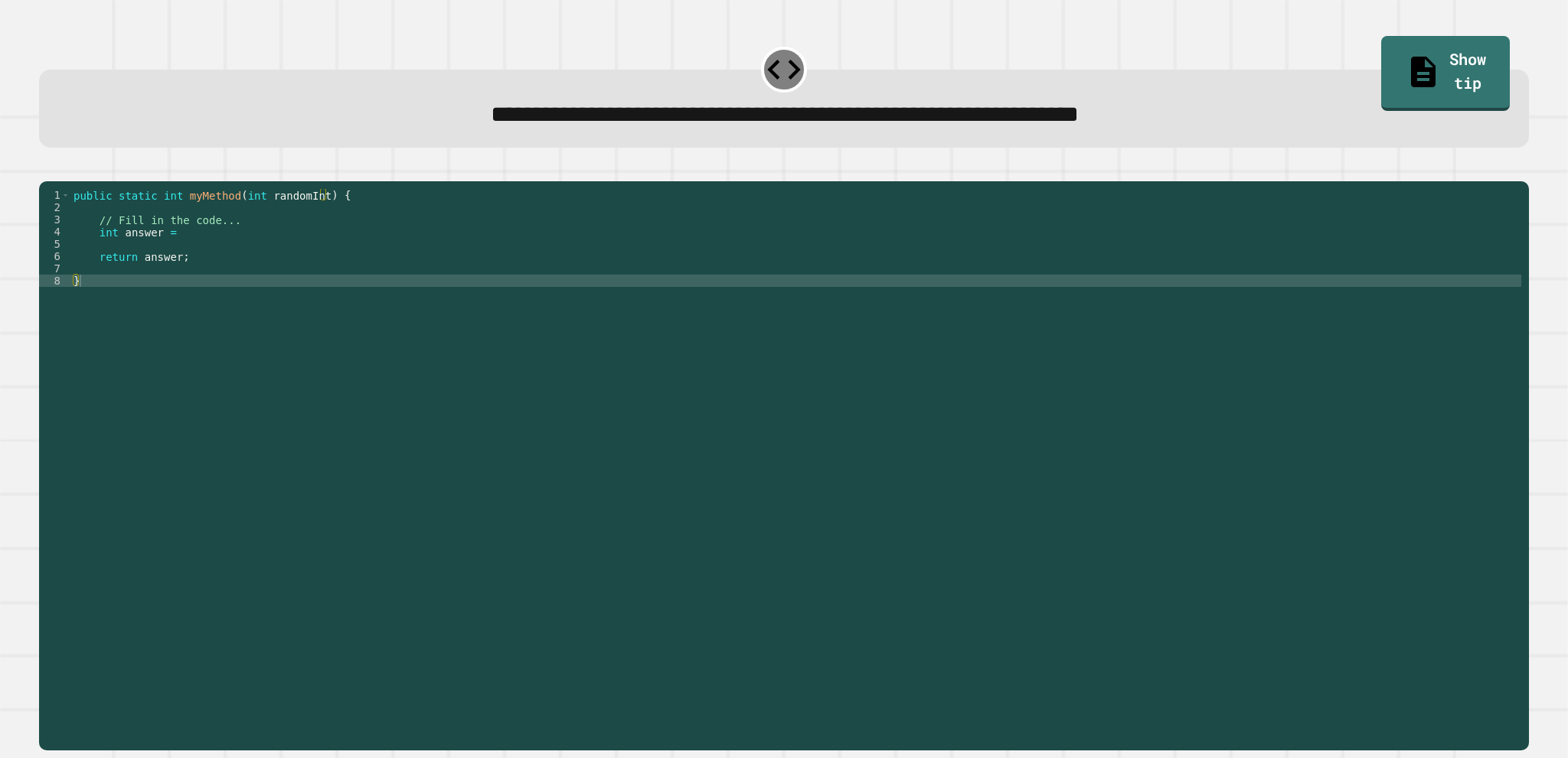
drag, startPoint x: 314, startPoint y: 291, endPoint x: 319, endPoint y: 306, distance: 15.8
click at [319, 305] on div "public static int myMethod ( int randomInt ) { // Fill in the code... int answe…" at bounding box center [796, 446] width 1451 height 514
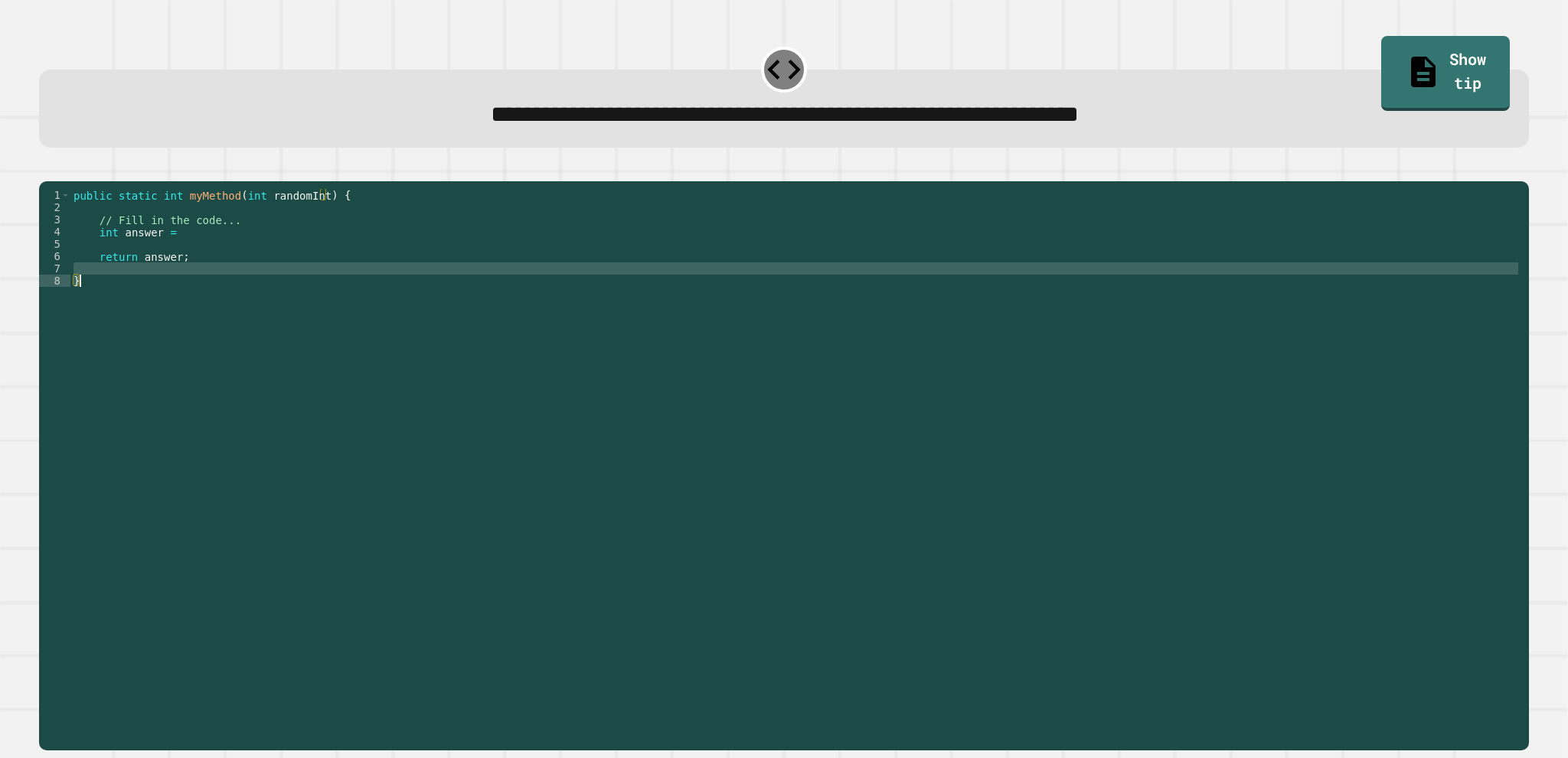
click at [325, 298] on div "public static int myMethod ( int randomInt ) { // Fill in the code... int answe…" at bounding box center [796, 433] width 1451 height 490
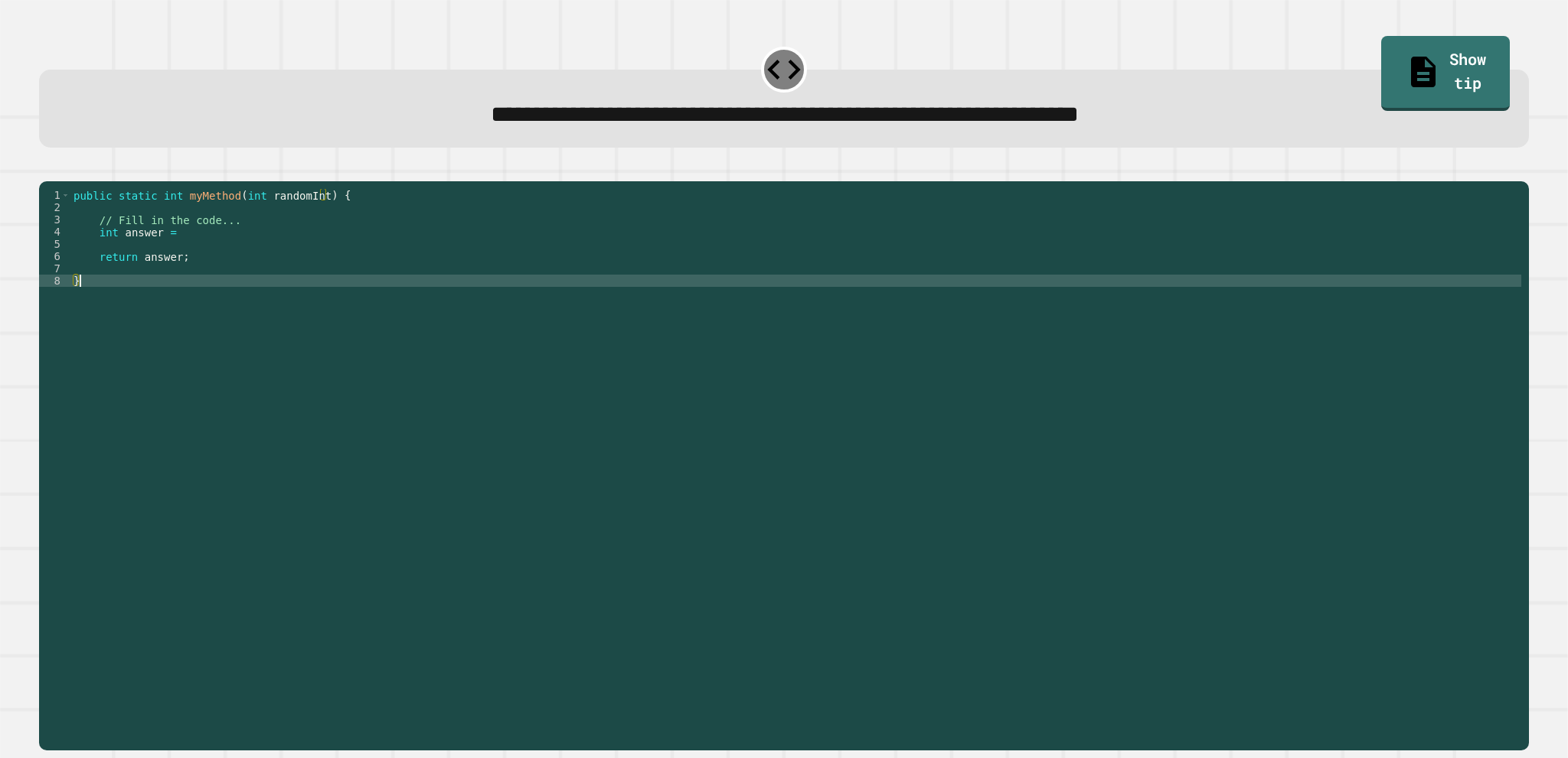
click at [329, 284] on div "public static int myMethod ( int randomInt ) { // Fill in the code... int answe…" at bounding box center [796, 446] width 1451 height 514
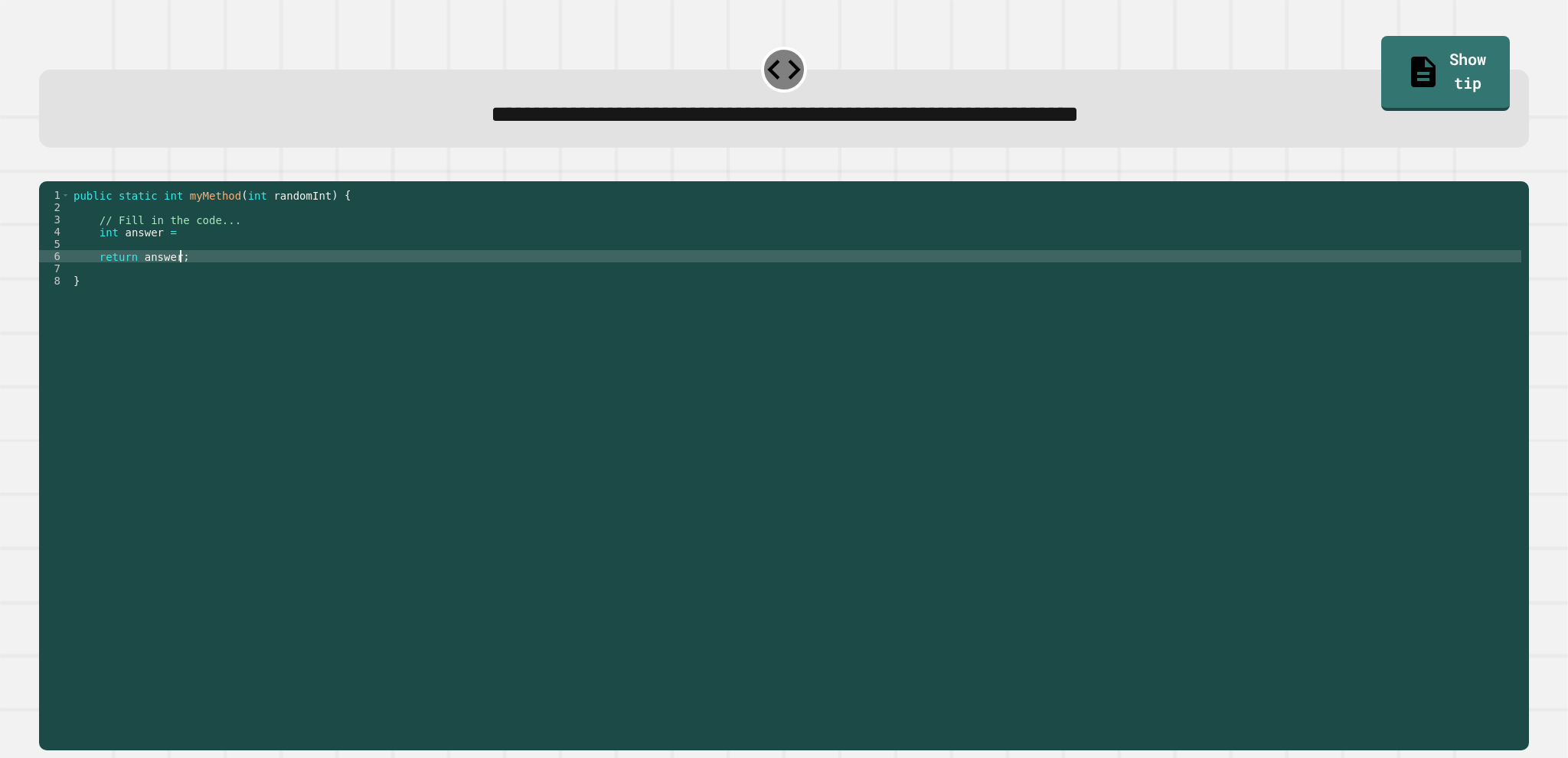
click at [329, 256] on div "public static int myMethod ( int randomInt ) { // Fill in the code... int answe…" at bounding box center [796, 446] width 1451 height 514
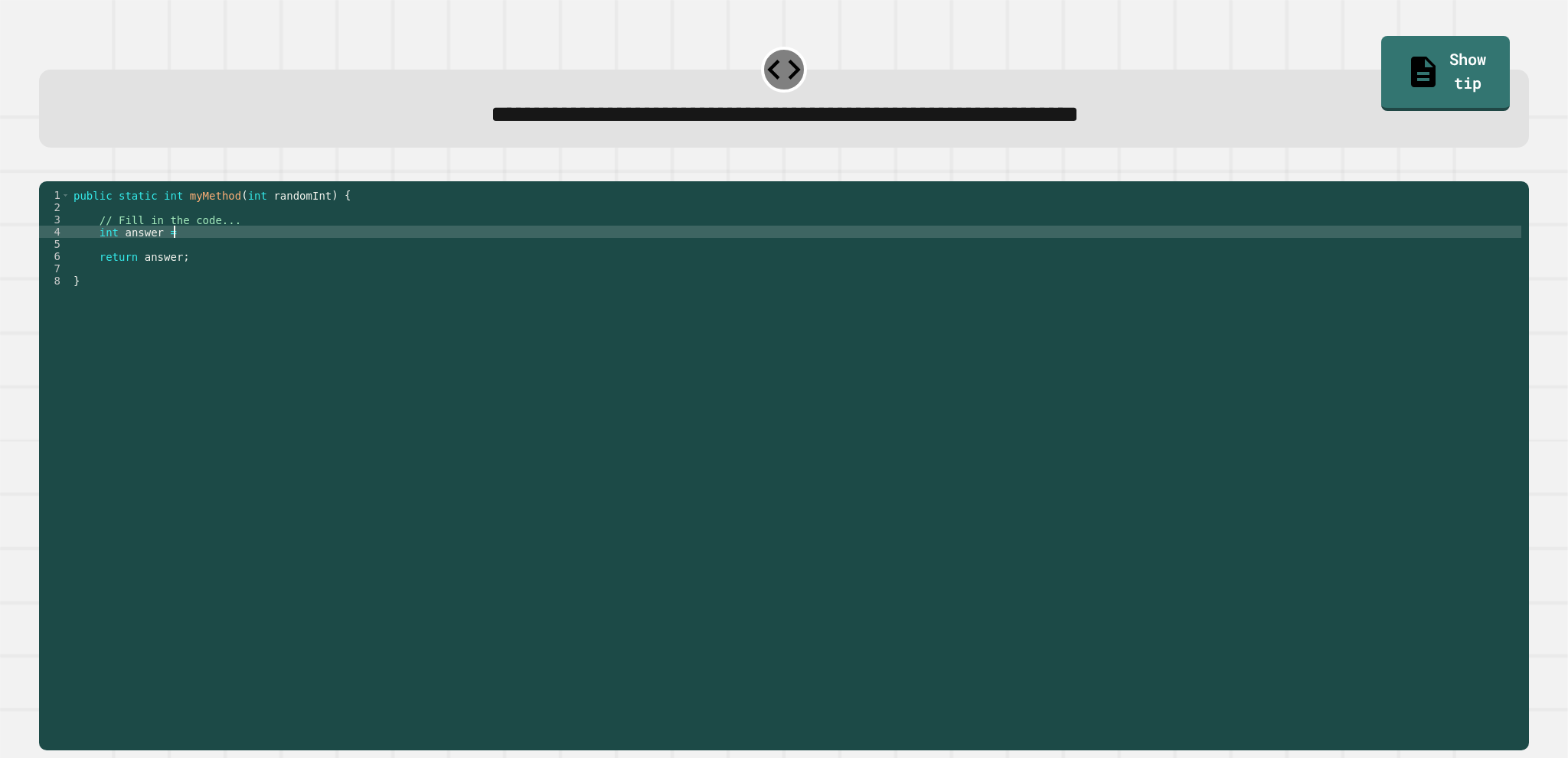
click at [331, 272] on div "public static int myMethod ( int randomInt ) { // Fill in the code... int answe…" at bounding box center [796, 446] width 1451 height 514
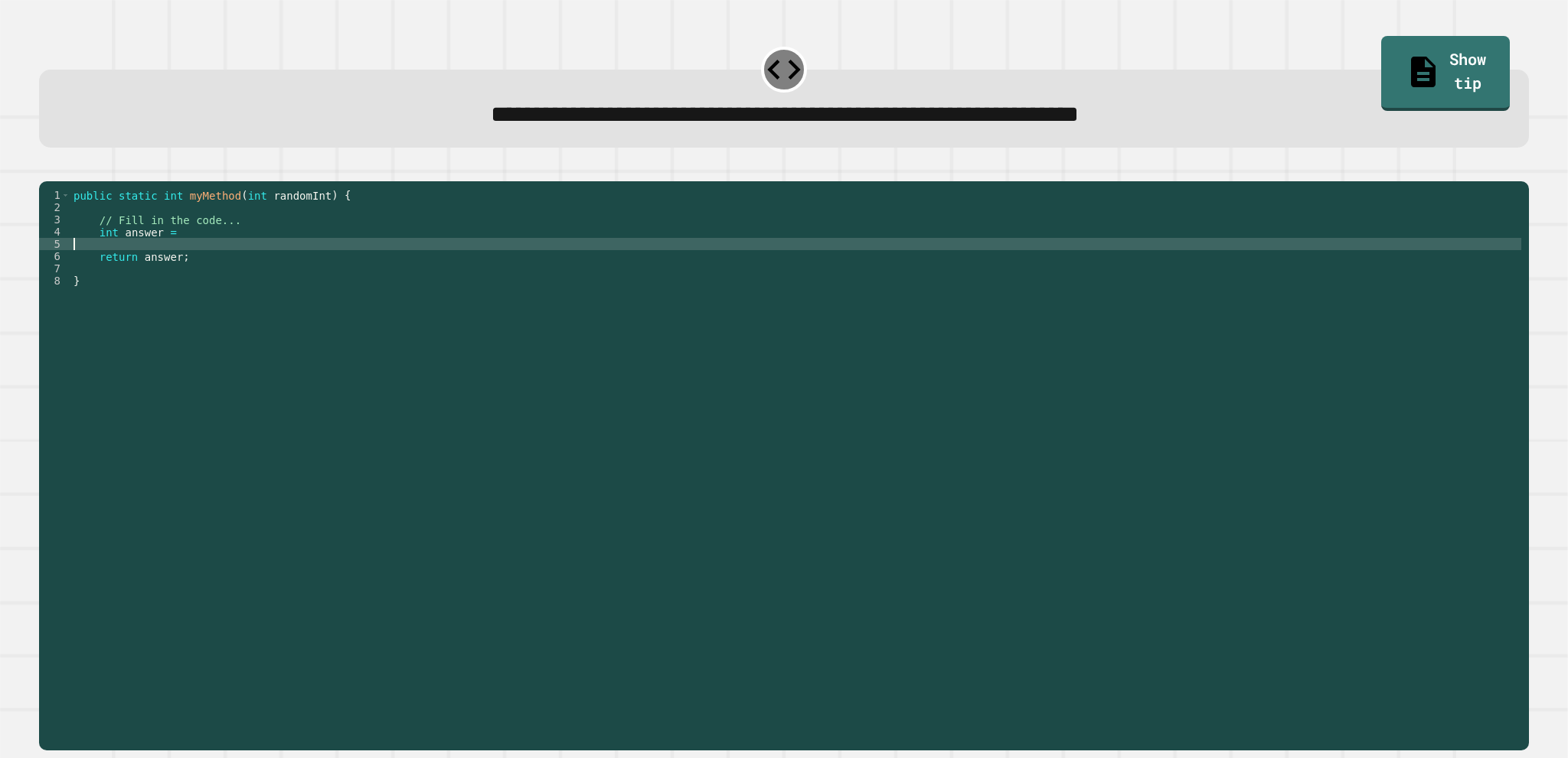
click at [346, 263] on div "public static int myMethod ( int randomInt ) { // Fill in the code... int answe…" at bounding box center [796, 446] width 1451 height 514
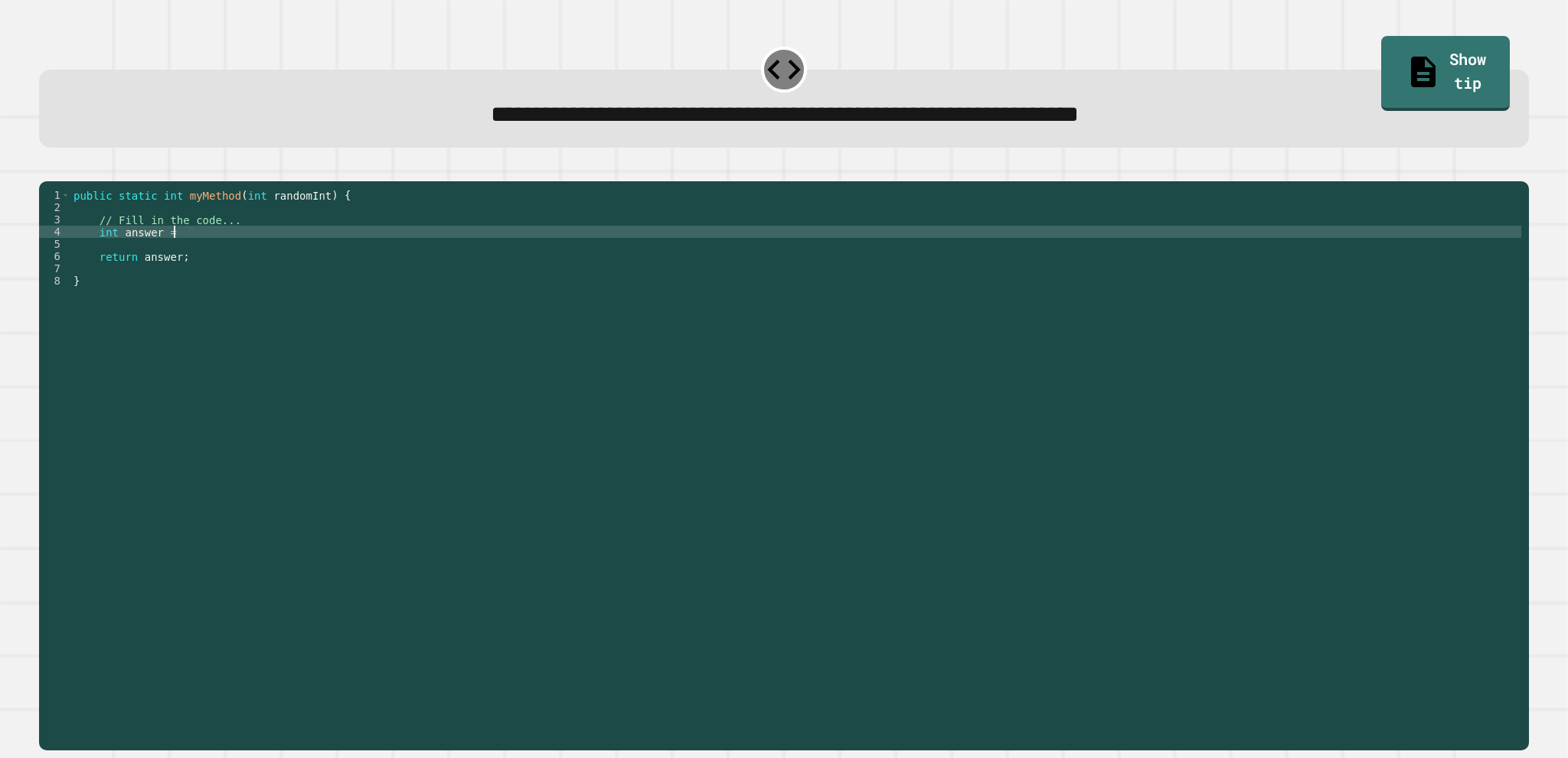
click at [347, 250] on div "public static int myMethod ( int randomInt ) { // Fill in the code... int answe…" at bounding box center [796, 446] width 1451 height 514
type textarea "**********"
click at [46, 169] on icon "button" at bounding box center [46, 169] width 0 height 0
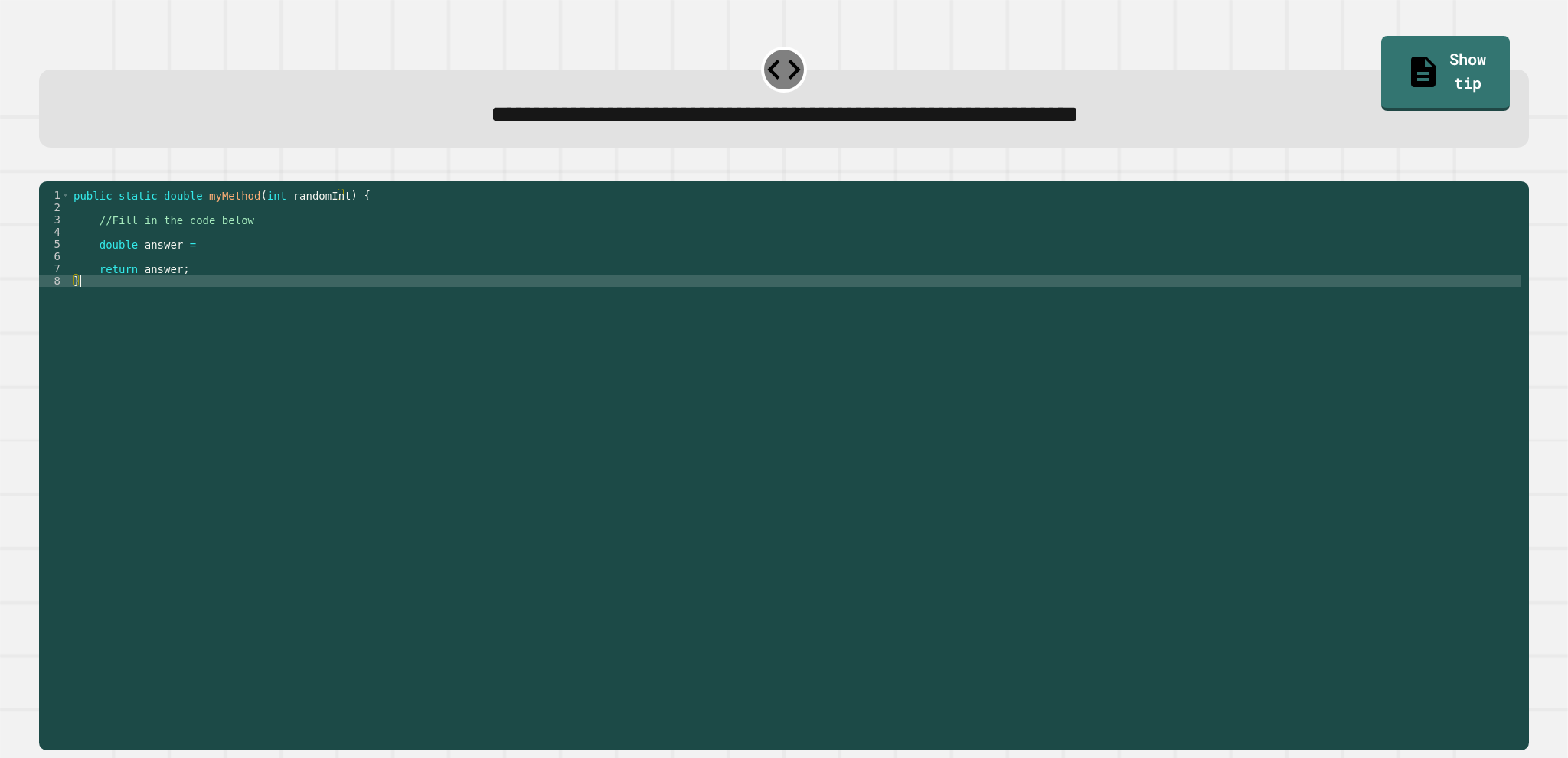
drag, startPoint x: 420, startPoint y: 322, endPoint x: 421, endPoint y: 284, distance: 38.0
click at [421, 284] on div "public static double myMethod ( int randomInt ) { //Fill in the code below doub…" at bounding box center [796, 446] width 1451 height 514
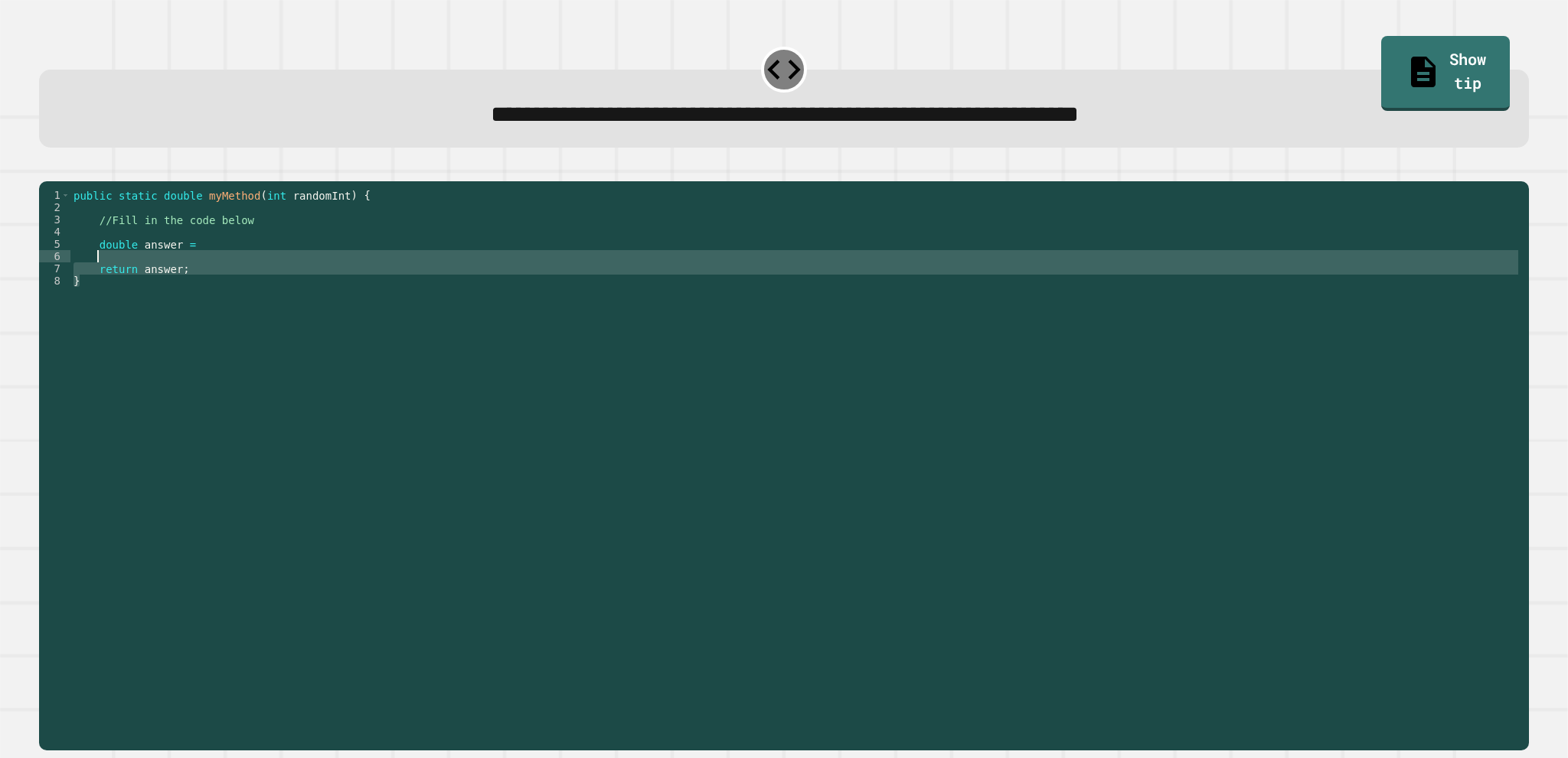
click at [431, 264] on div "public static double myMethod ( int randomInt ) { //Fill in the code below doub…" at bounding box center [796, 446] width 1451 height 514
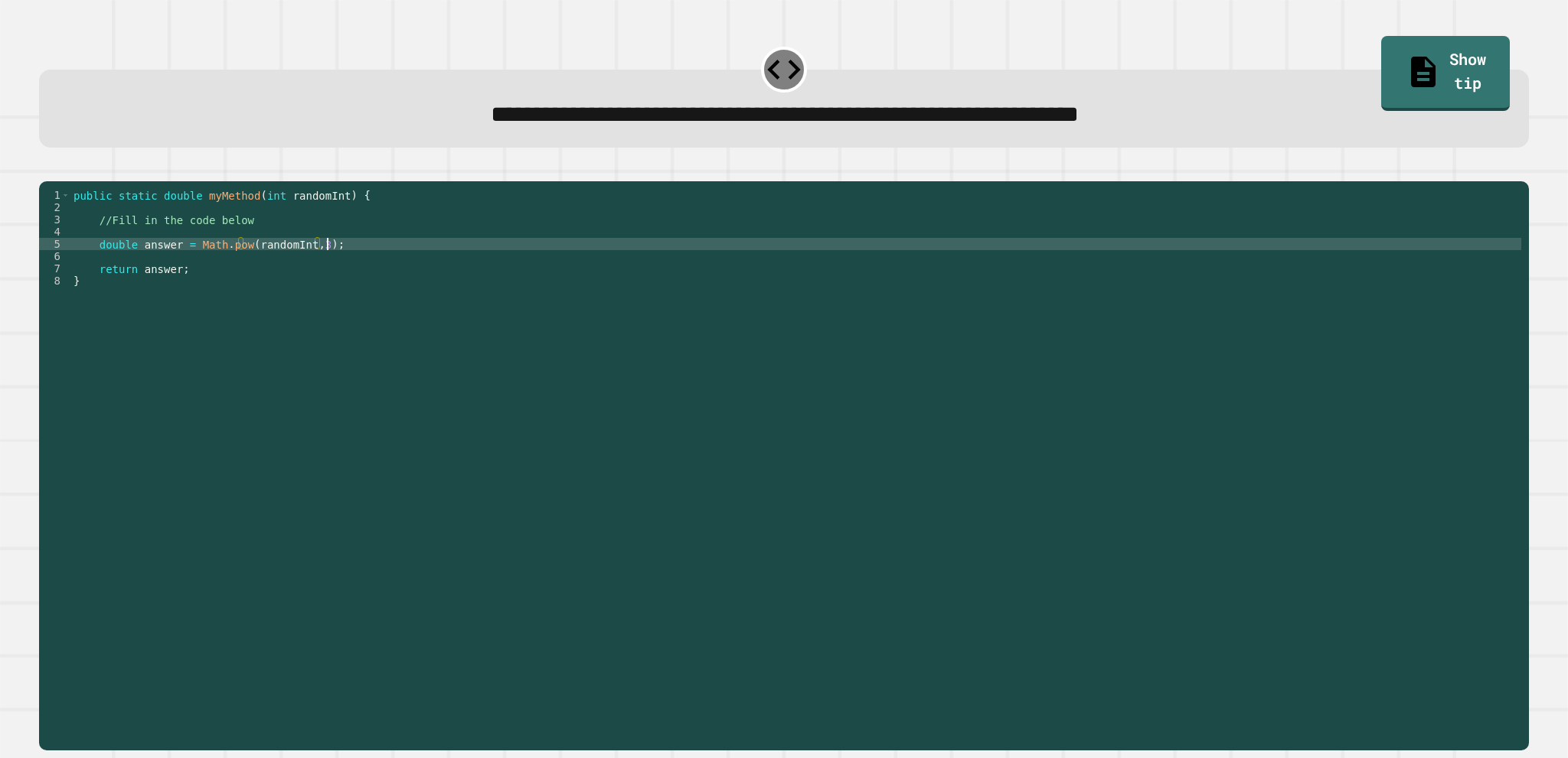
scroll to position [0, 17]
type textarea "**********"
click at [46, 169] on icon "button" at bounding box center [46, 169] width 0 height 0
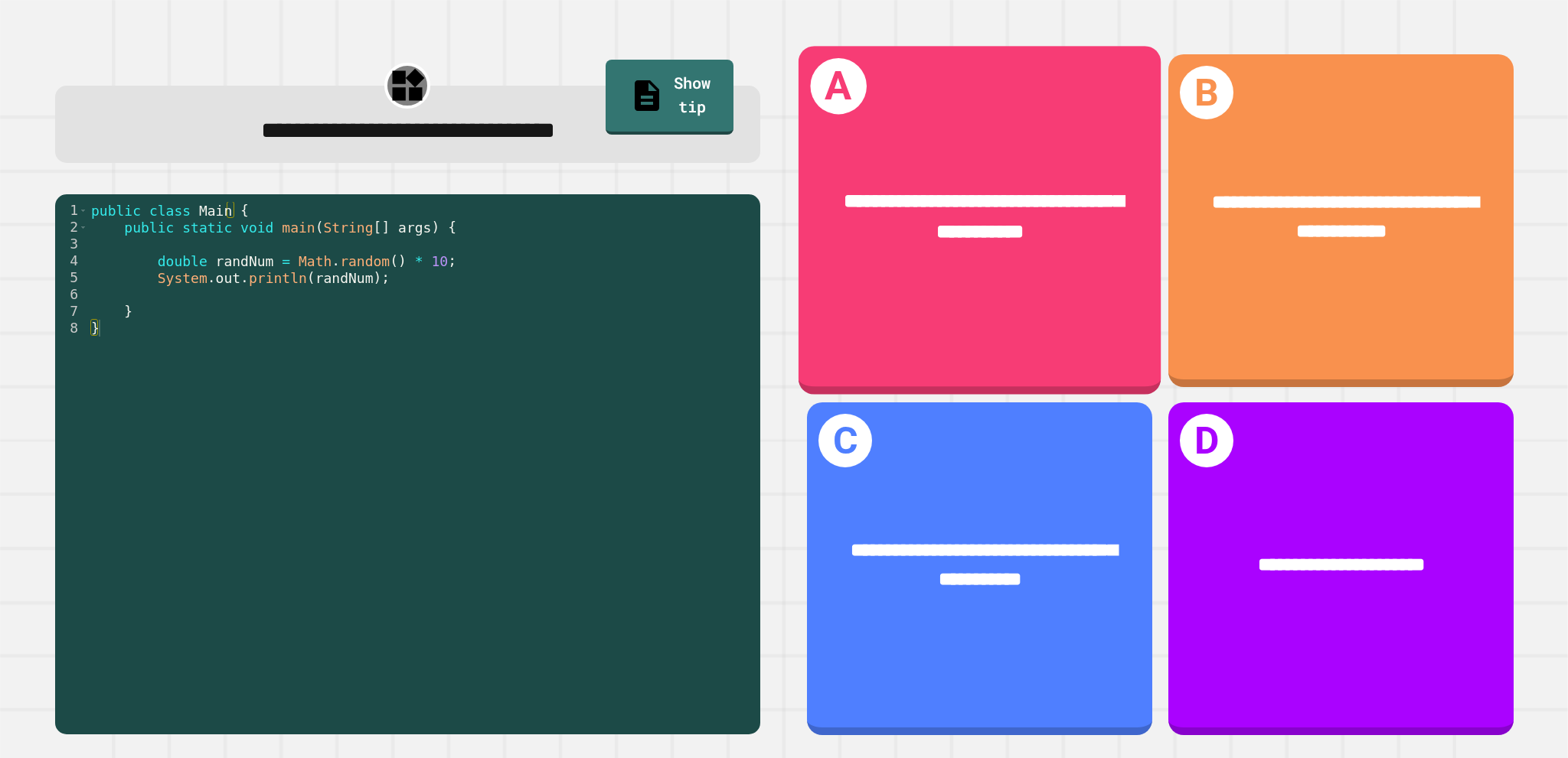
click at [1054, 264] on div "**********" at bounding box center [980, 216] width 362 height 139
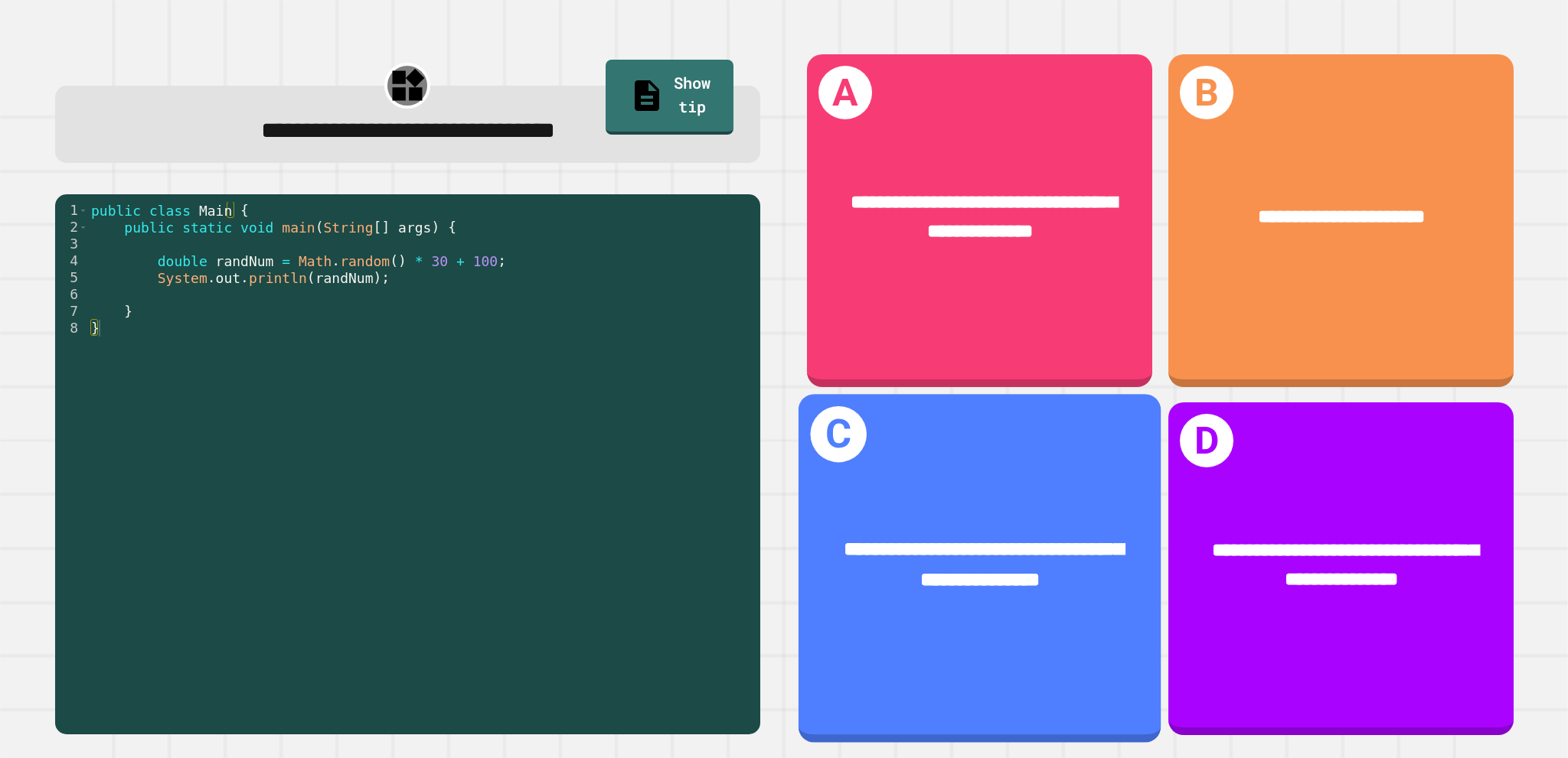
click at [997, 586] on div "**********" at bounding box center [980, 565] width 362 height 139
